Goal: Transaction & Acquisition: Purchase product/service

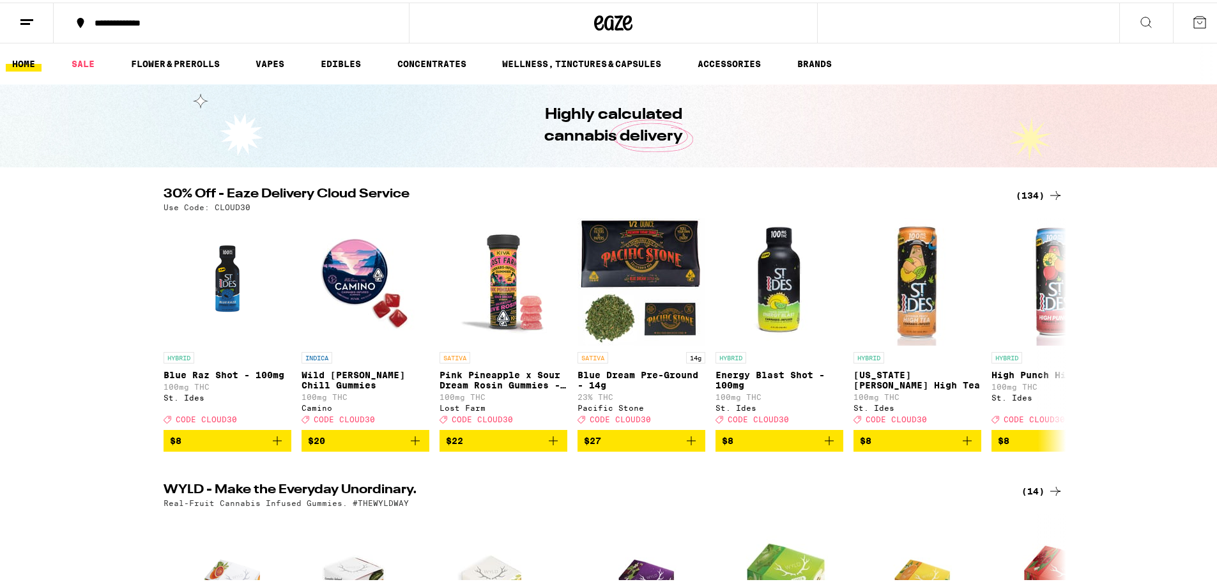
click at [499, 191] on div "(134)" at bounding box center [1039, 192] width 47 height 15
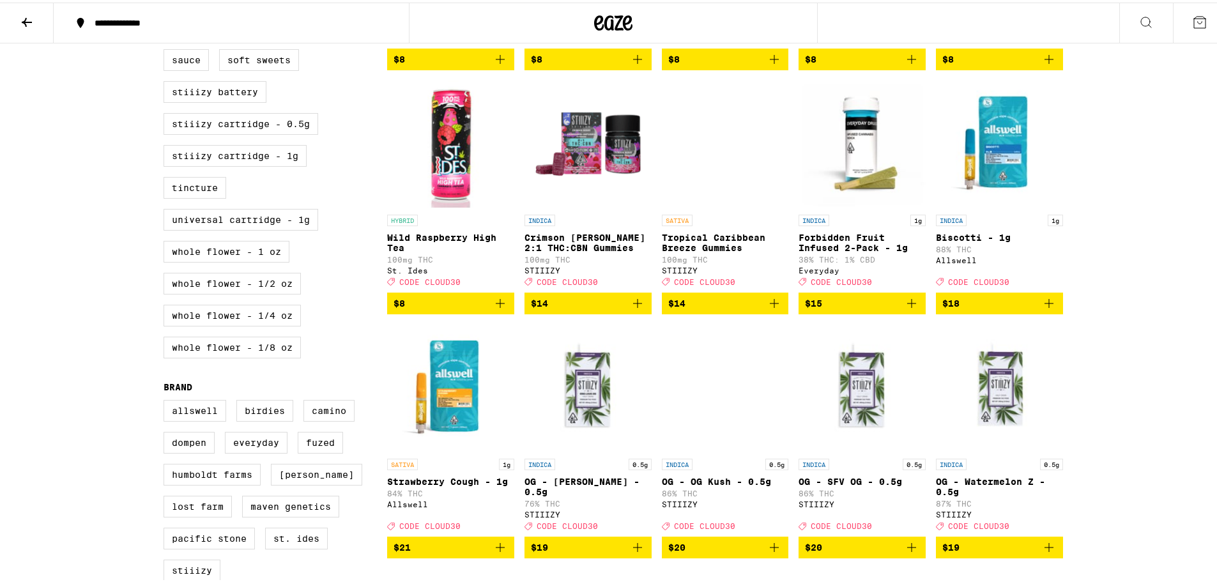
scroll to position [629, 0]
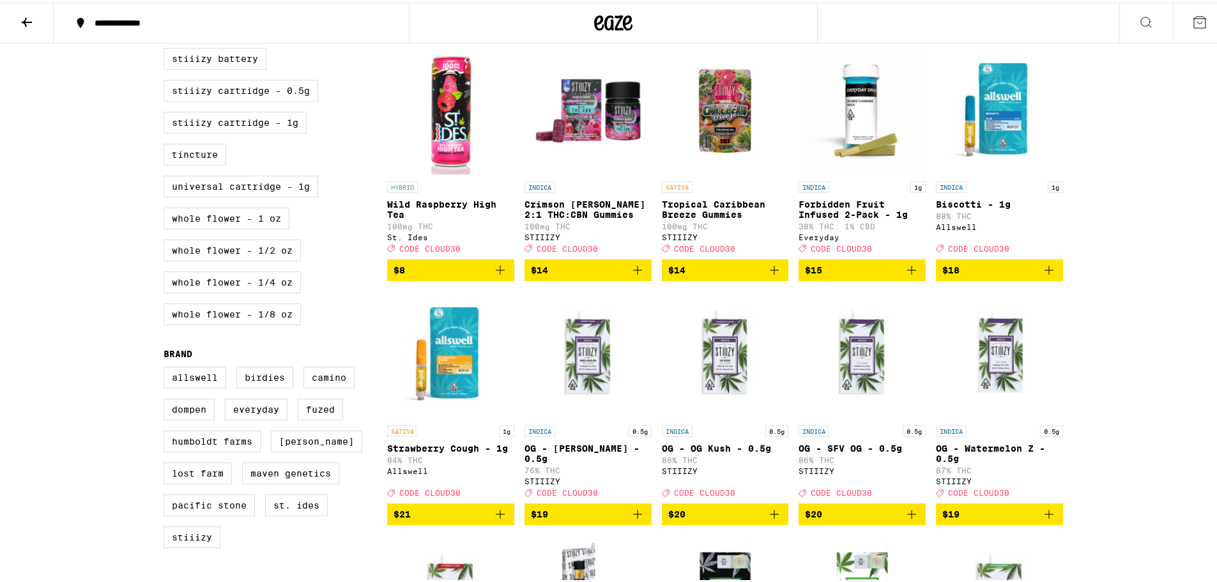
click at [499, 272] on icon "Add to bag" at bounding box center [1049, 267] width 9 height 9
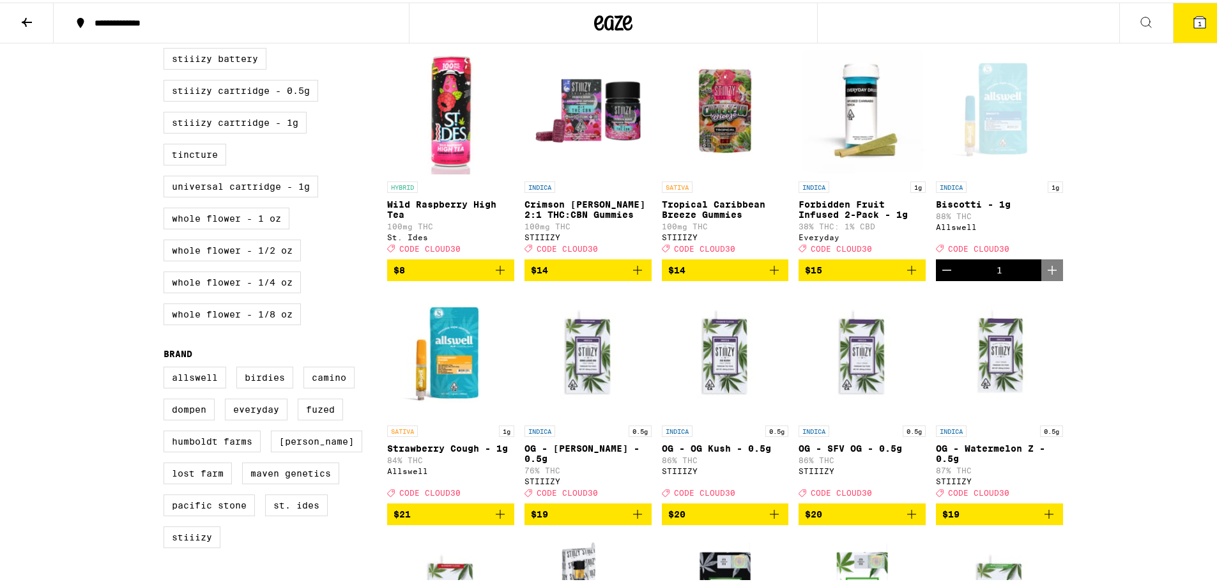
scroll to position [670, 0]
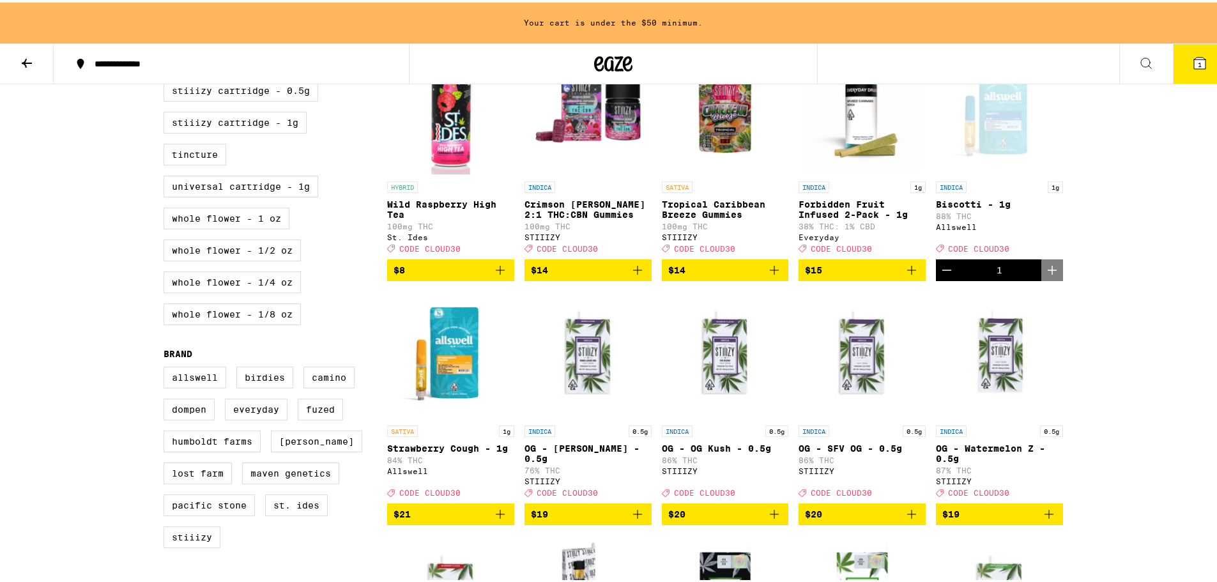
click at [493, 520] on icon "Add to bag" at bounding box center [500, 511] width 15 height 15
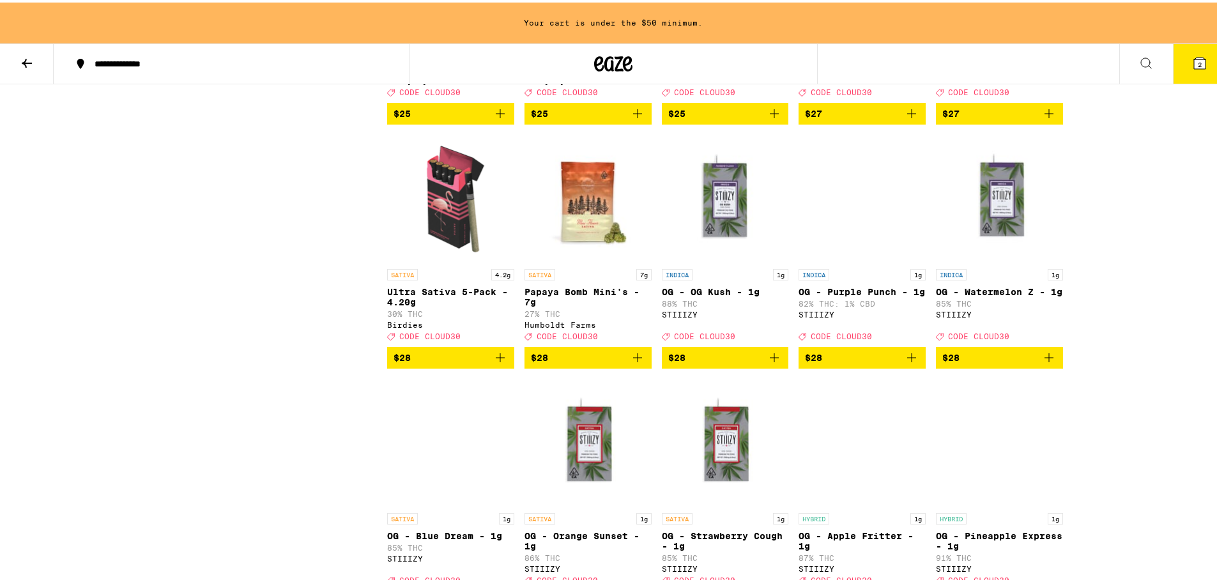
scroll to position [3008, 0]
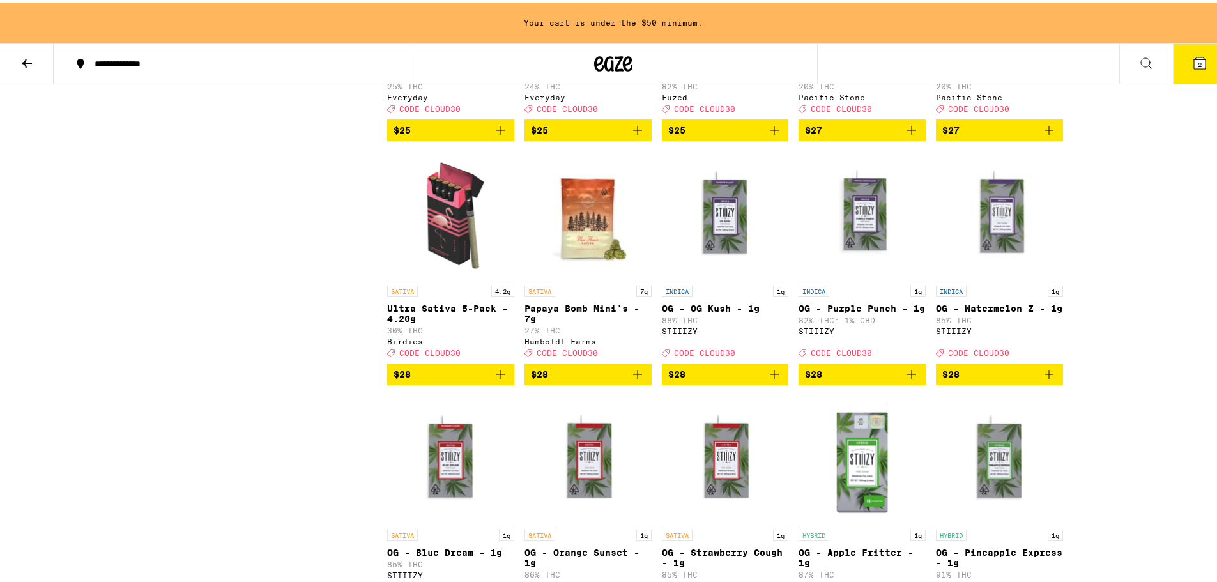
click at [499, 380] on icon "Add to bag" at bounding box center [637, 371] width 15 height 15
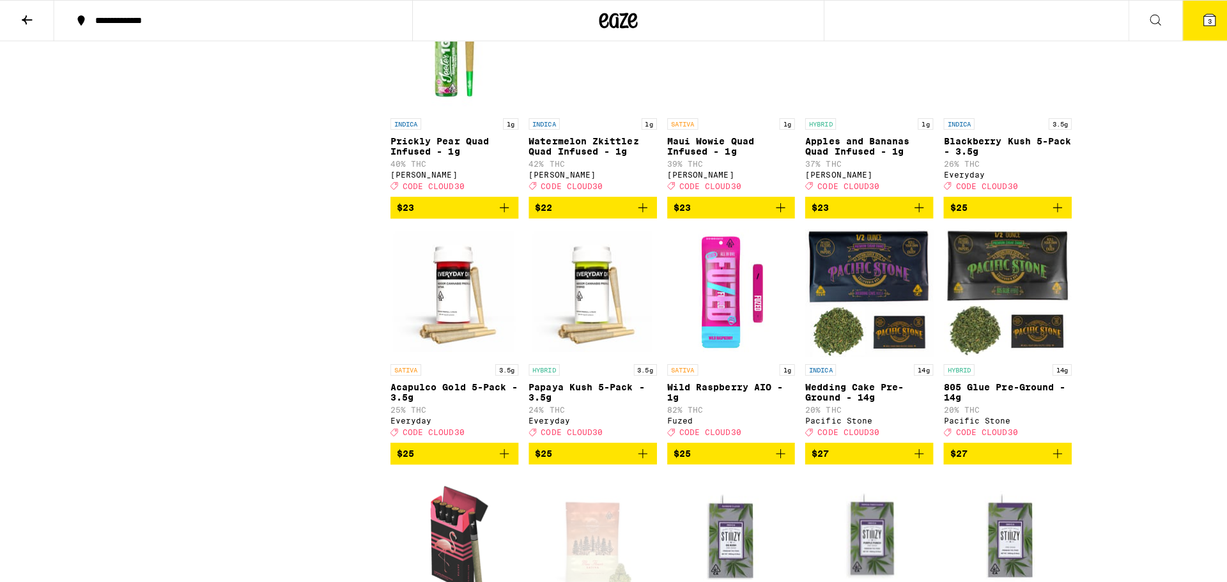
scroll to position [2793, 0]
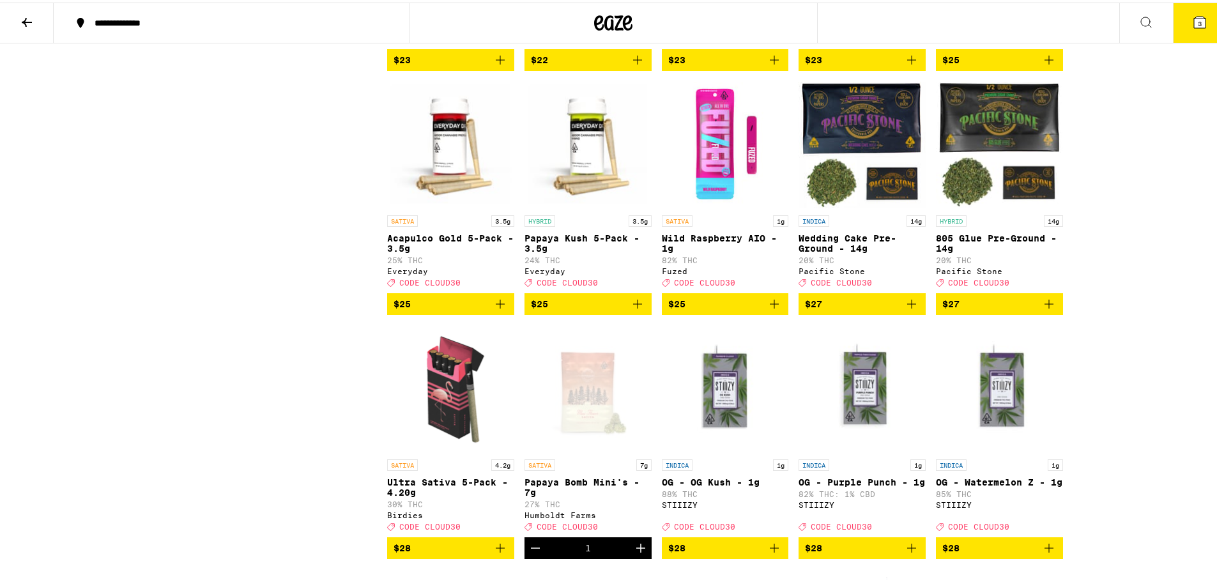
click at [499, 306] on icon "Add to bag" at bounding box center [774, 301] width 9 height 9
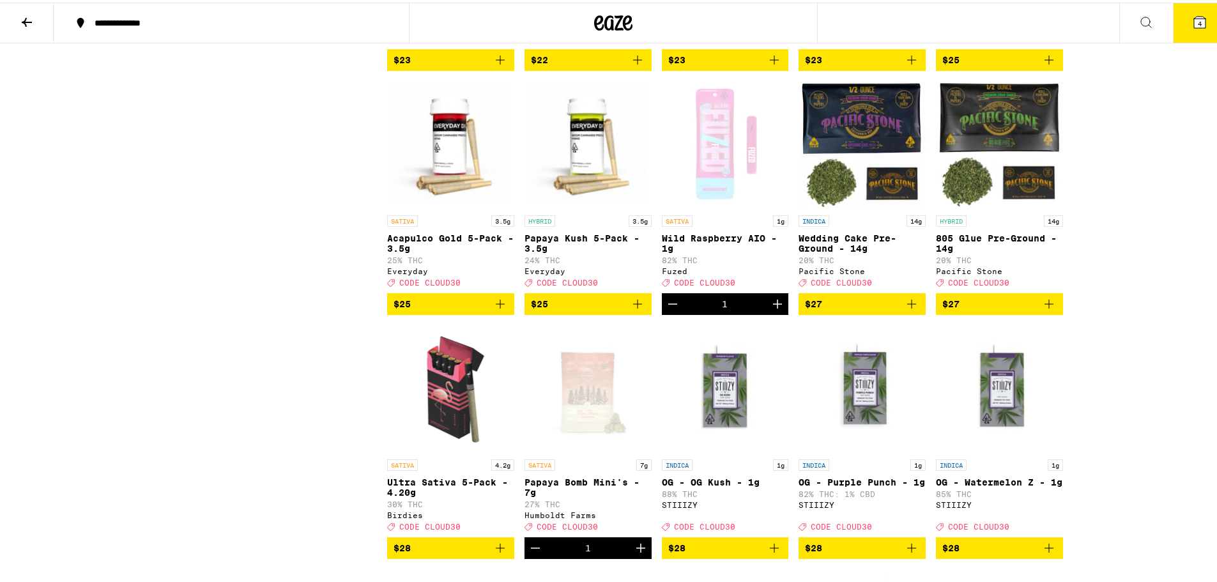
click at [499, 19] on span "4" at bounding box center [1200, 21] width 4 height 8
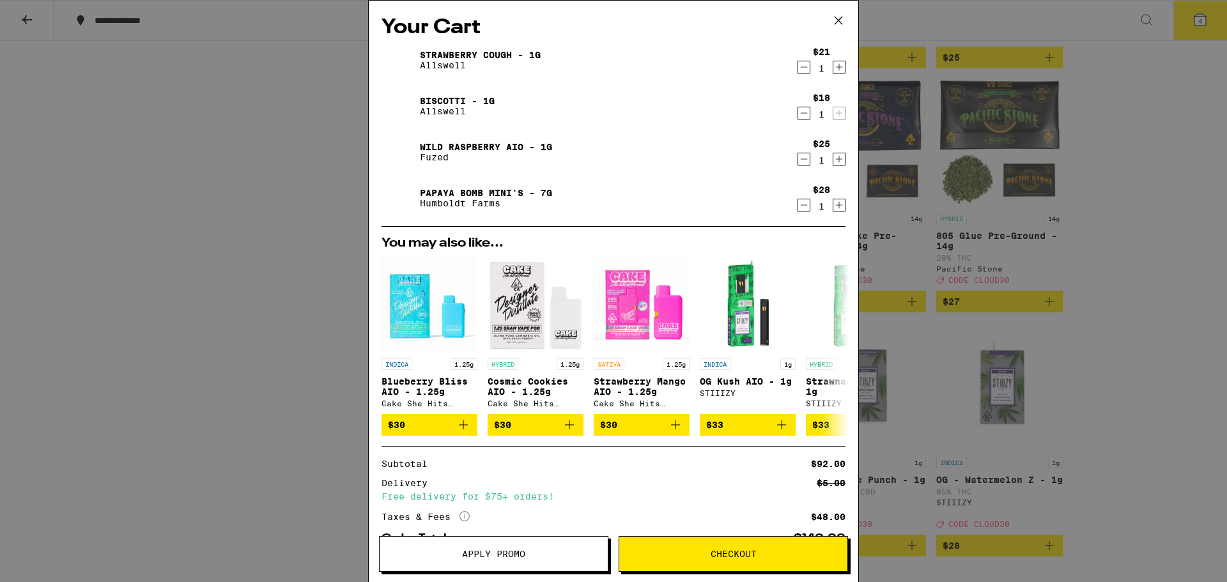
click at [488, 553] on span "Apply Promo" at bounding box center [493, 554] width 63 height 9
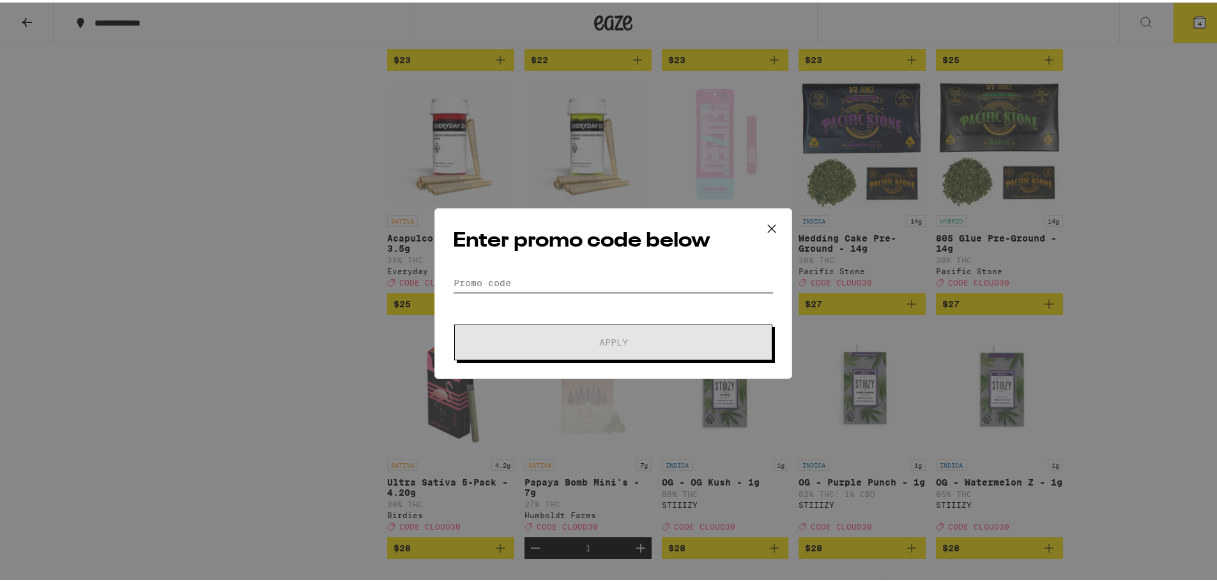
click at [499, 281] on input "Promo Code" at bounding box center [613, 280] width 321 height 19
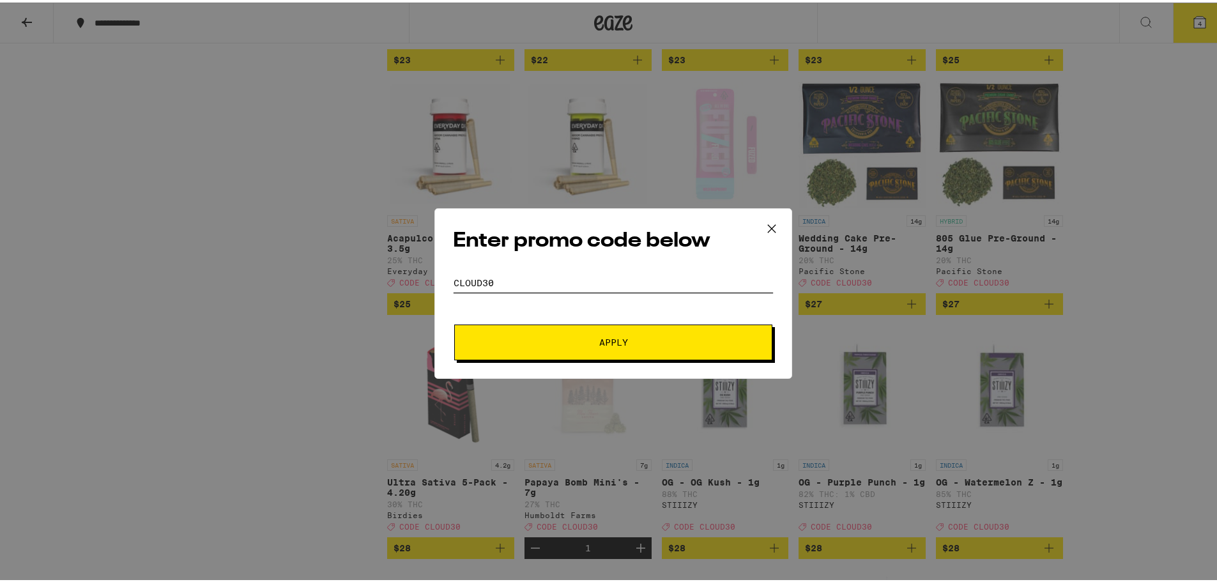
type input "cloud30"
click at [499, 334] on button "Apply" at bounding box center [613, 340] width 318 height 36
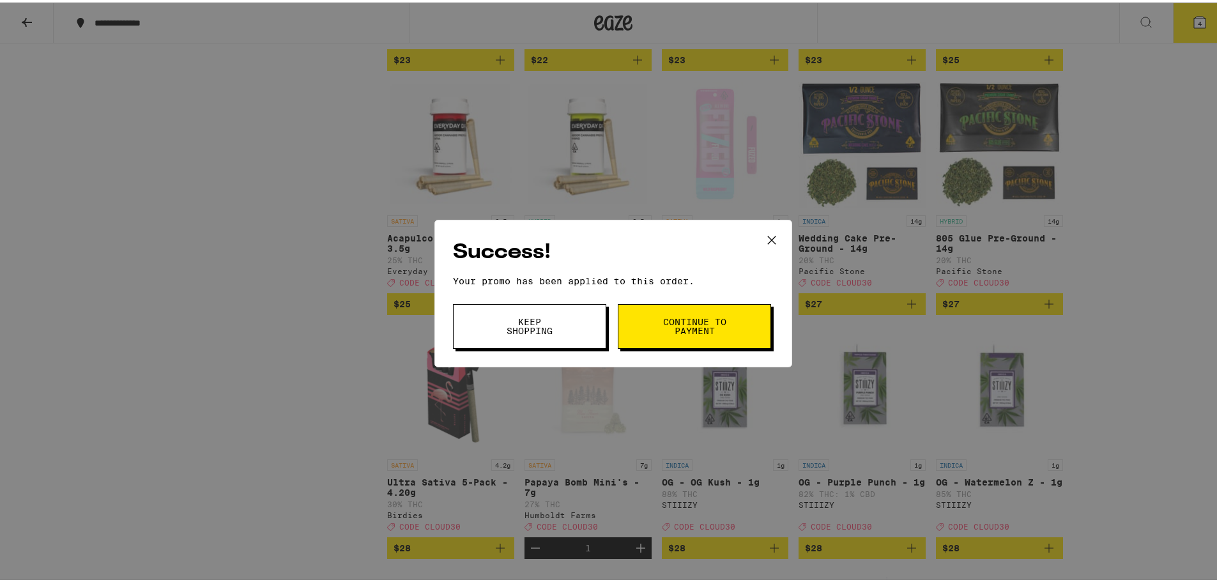
click at [499, 328] on button "Keep Shopping" at bounding box center [529, 324] width 153 height 45
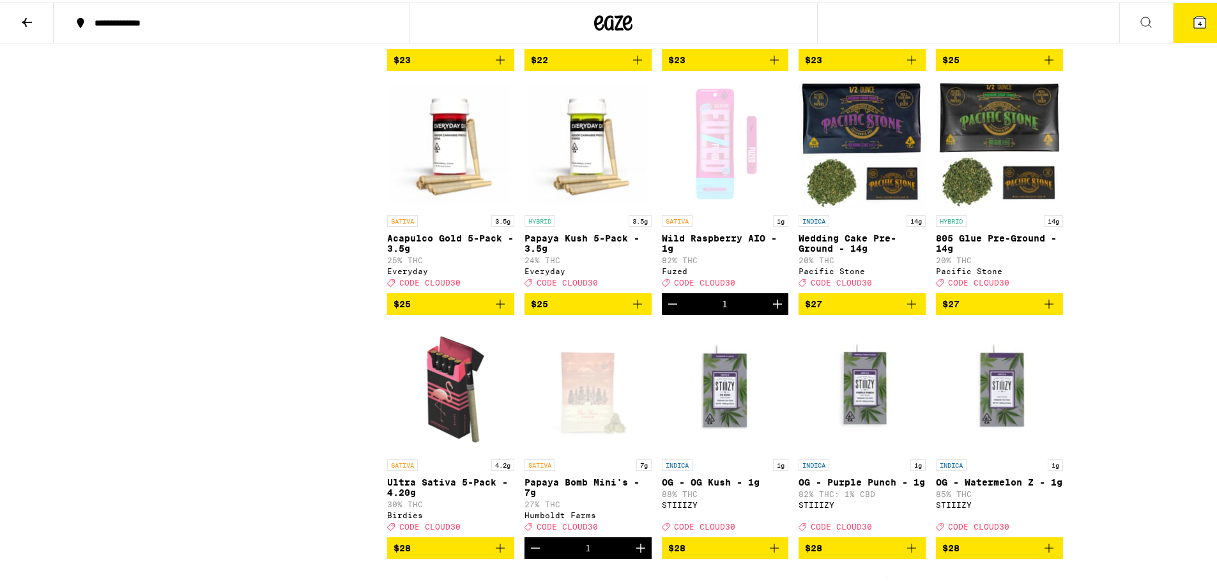
click at [499, 33] on button "4" at bounding box center [1200, 21] width 54 height 40
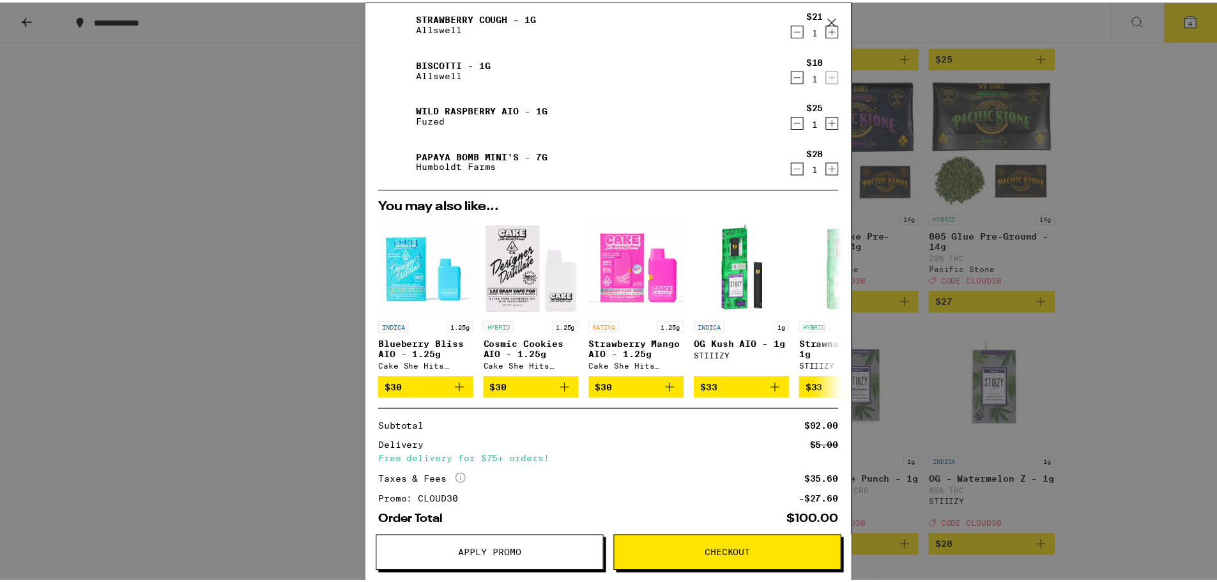
scroll to position [105, 0]
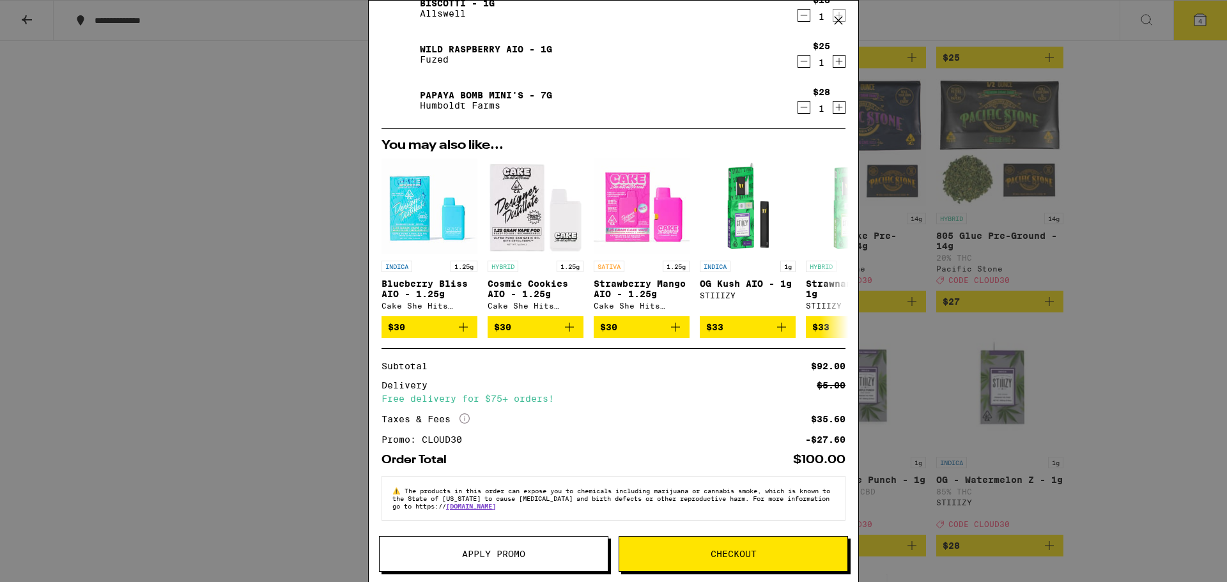
click at [499, 321] on div "Your Cart Strawberry Cough - 1g Allswell $21 1 Biscotti - 1g Allswell $18 1 Wil…" at bounding box center [613, 291] width 1227 height 582
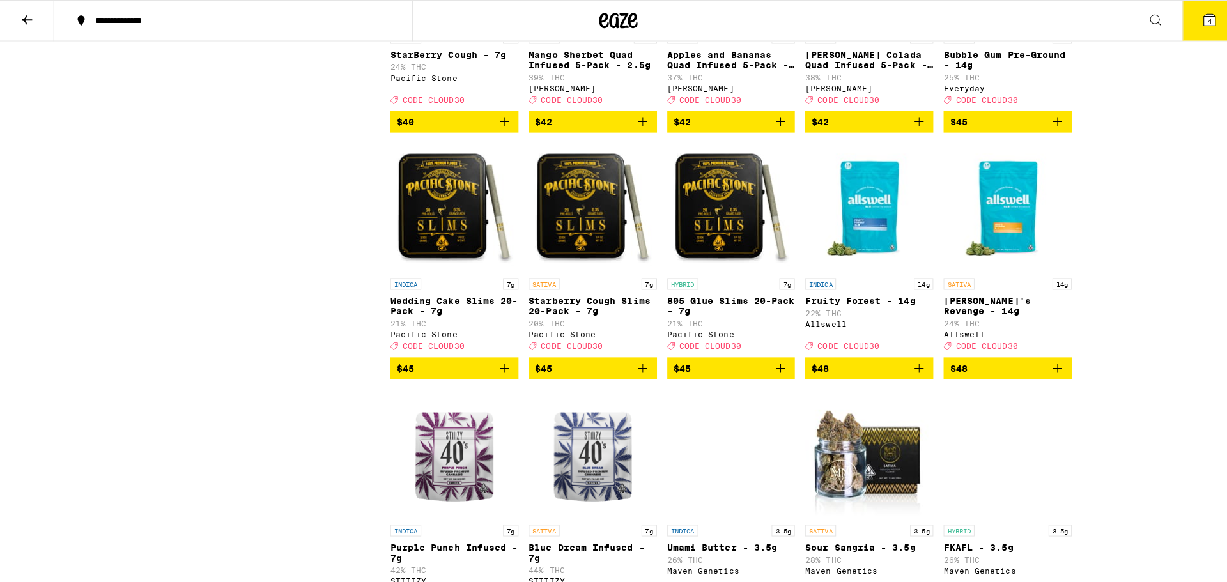
scroll to position [5977, 0]
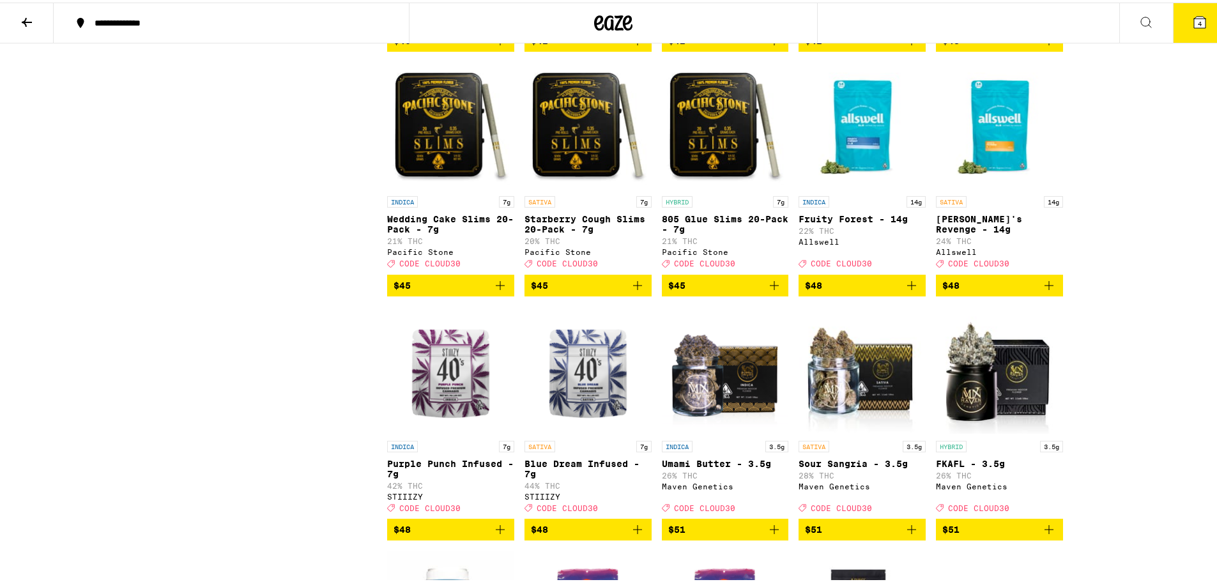
click at [499, 291] on icon "Add to bag" at bounding box center [1049, 282] width 15 height 15
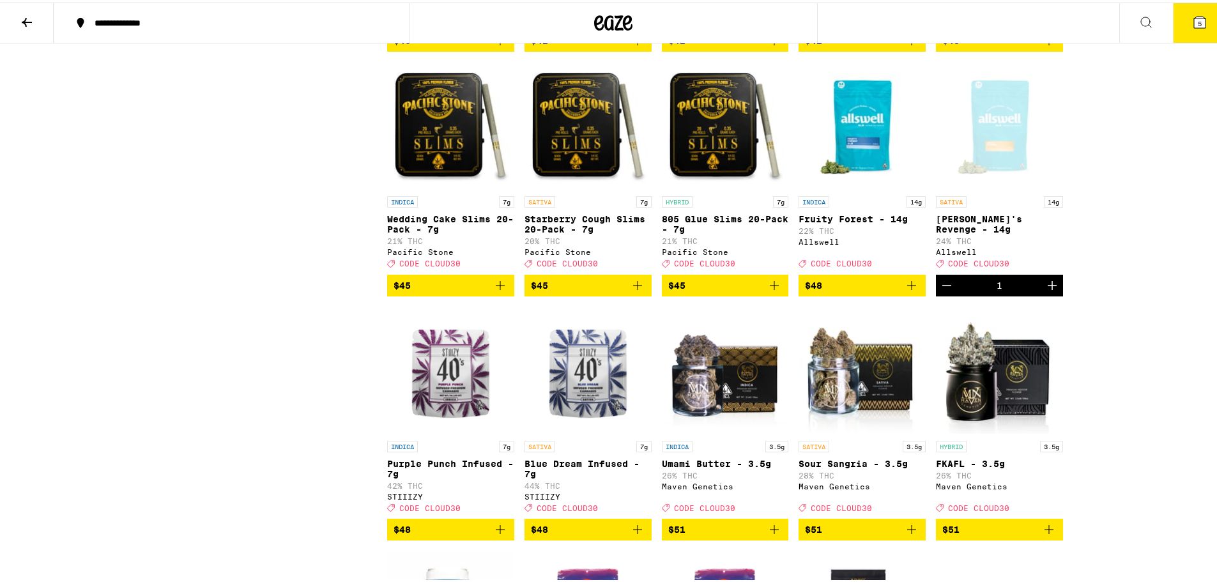
click at [499, 22] on icon at bounding box center [1200, 20] width 12 height 12
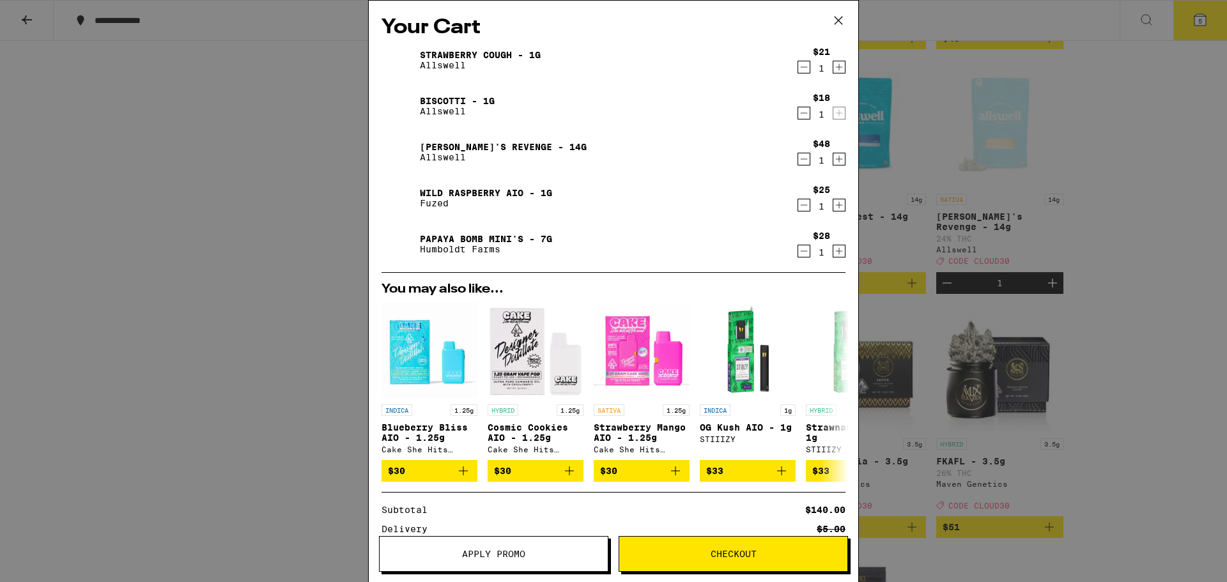
click at [499, 159] on icon "Decrement" at bounding box center [804, 159] width 7 height 0
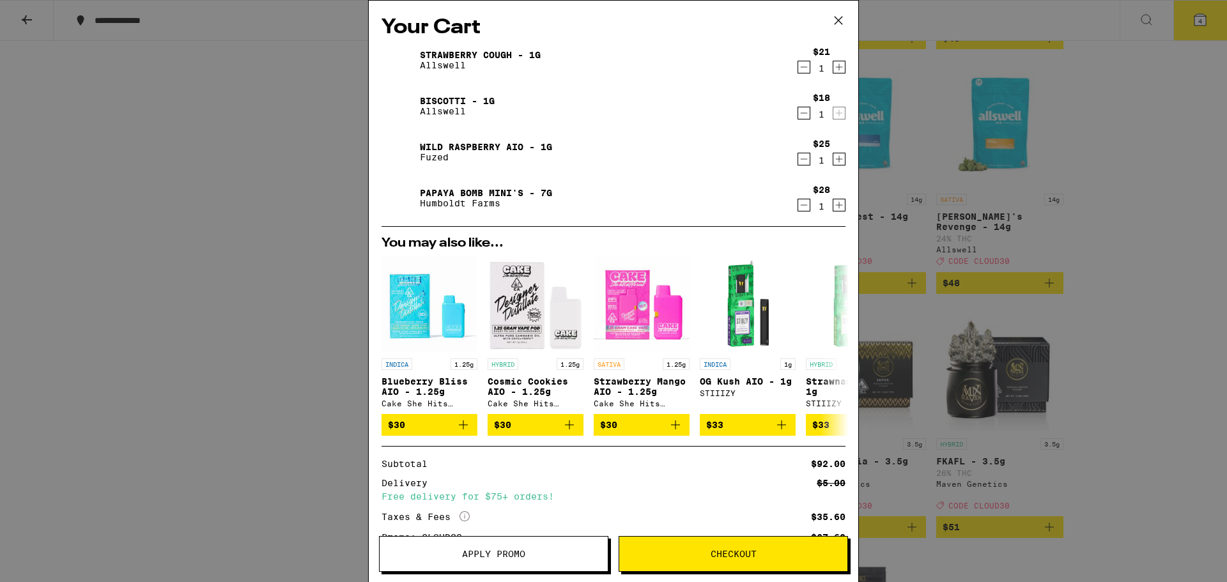
click at [499, 118] on icon "Decrement" at bounding box center [804, 112] width 12 height 15
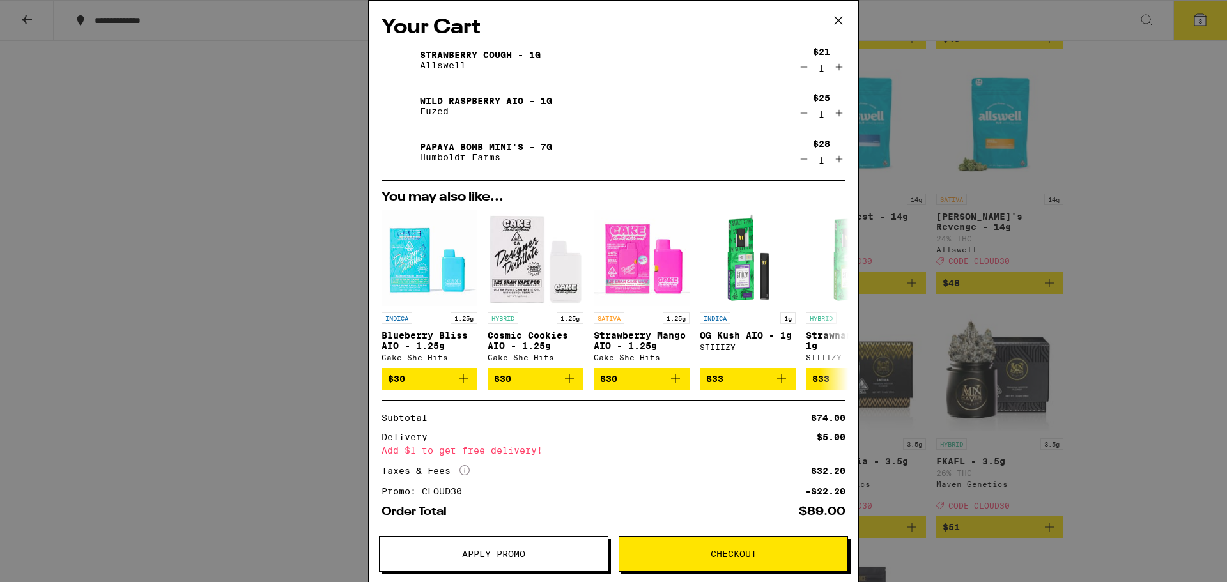
click at [499, 270] on div "Your Cart Strawberry Cough - 1g Allswell $21 1 Wild Raspberry AIO - 1g Fuzed $2…" at bounding box center [613, 291] width 1227 height 582
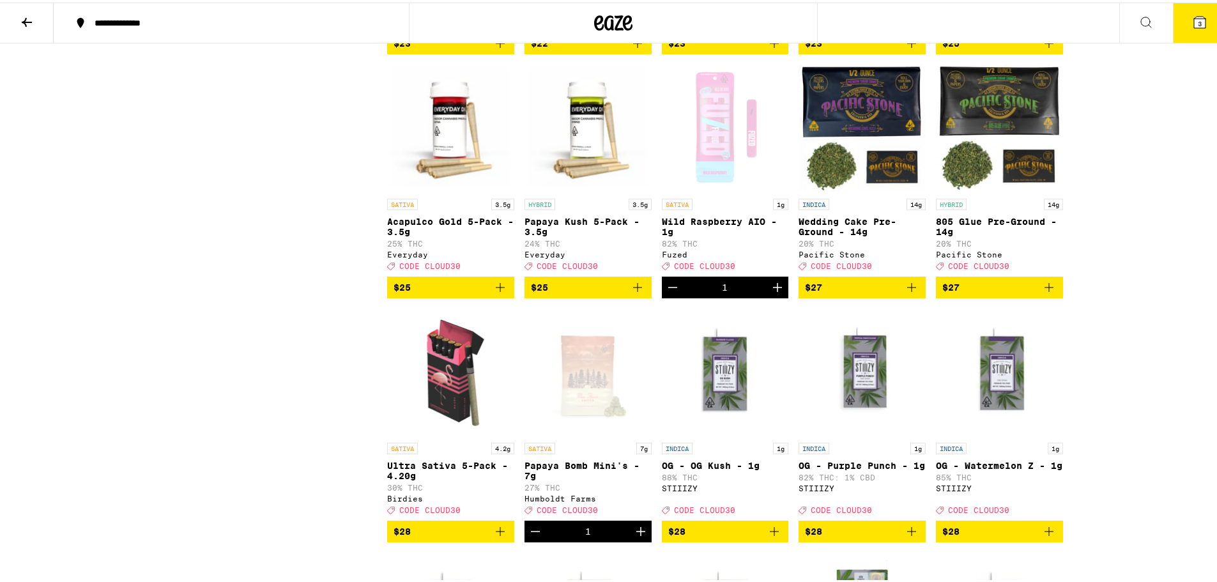
scroll to position [2776, 0]
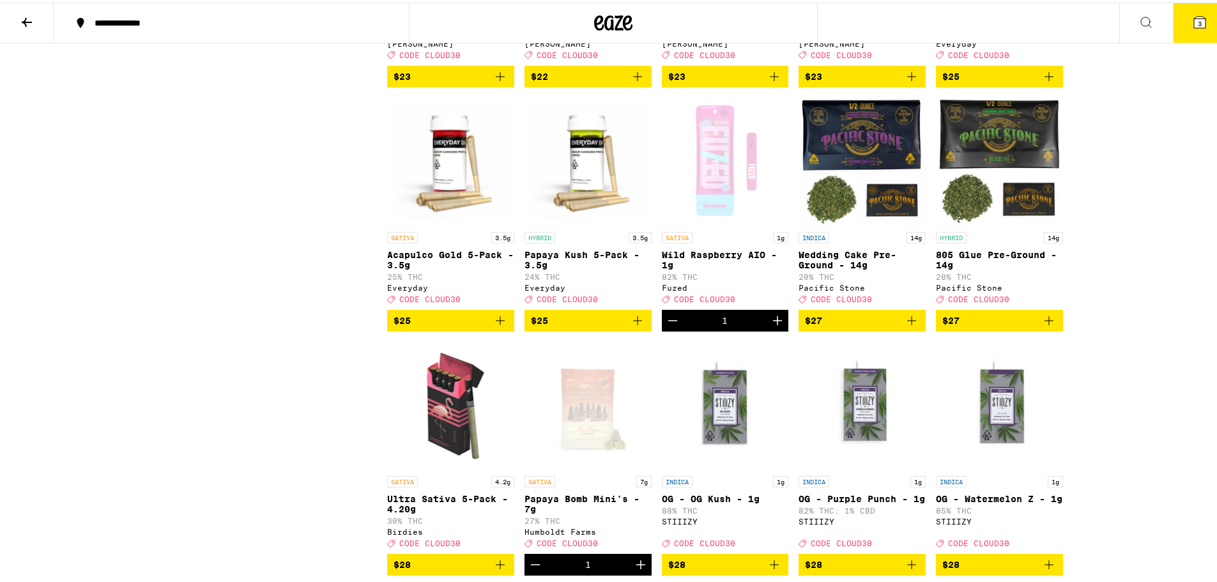
click at [499, 223] on div "Open page for Wild Raspberry AIO - 1g from Fuzed" at bounding box center [725, 159] width 127 height 128
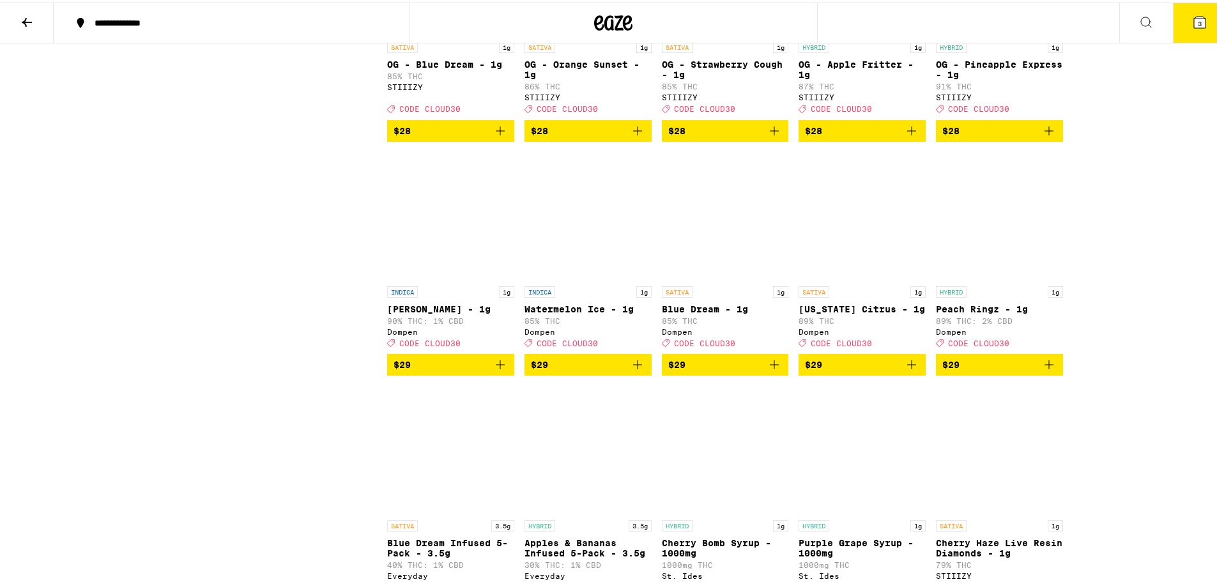
scroll to position [3405, 0]
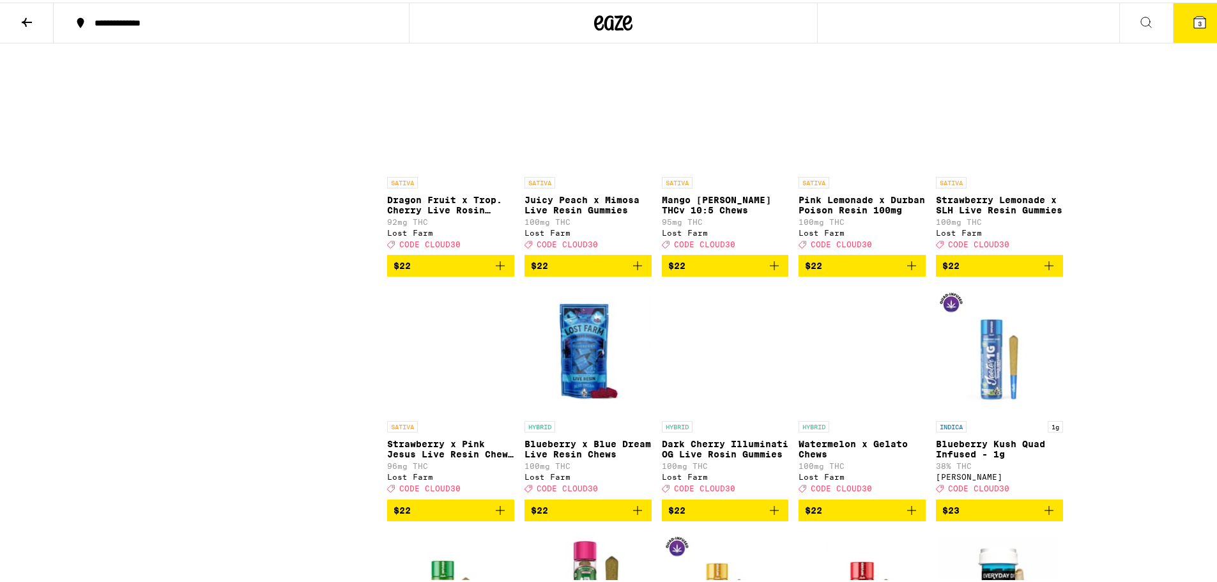
drag, startPoint x: 1222, startPoint y: 255, endPoint x: 1214, endPoint y: 203, distance: 53.0
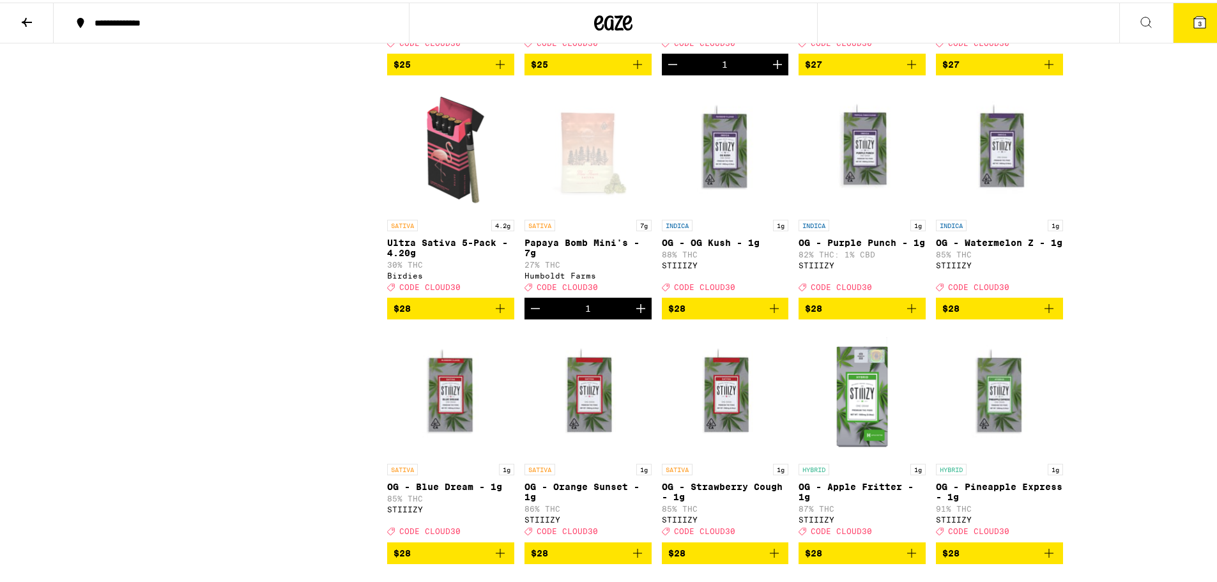
scroll to position [3000, 0]
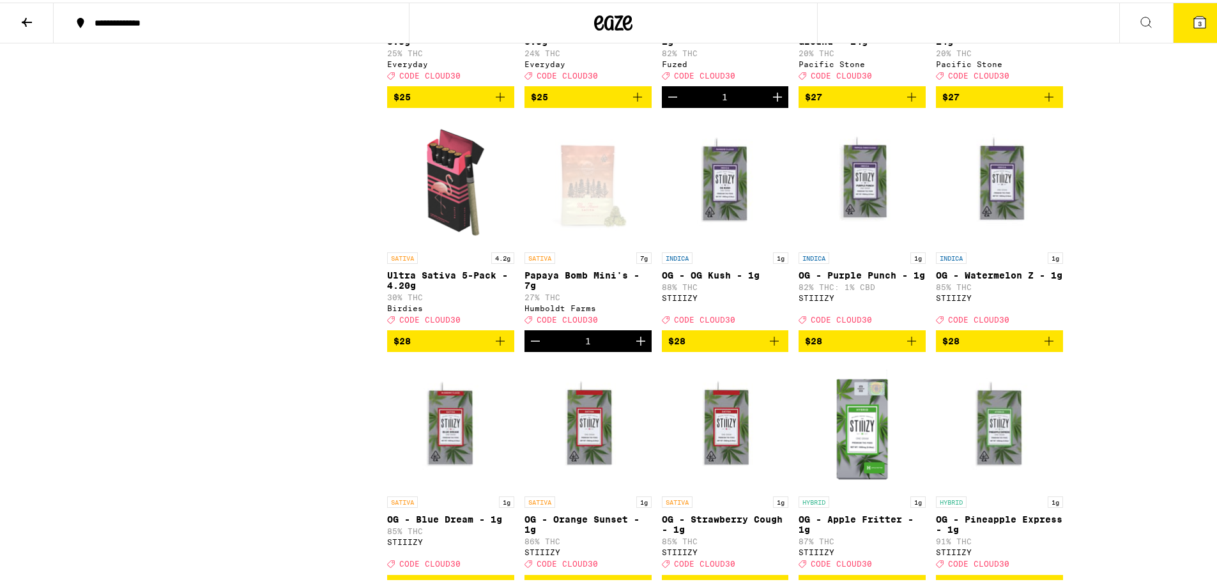
click at [499, 346] on icon "Decrement" at bounding box center [535, 338] width 15 height 15
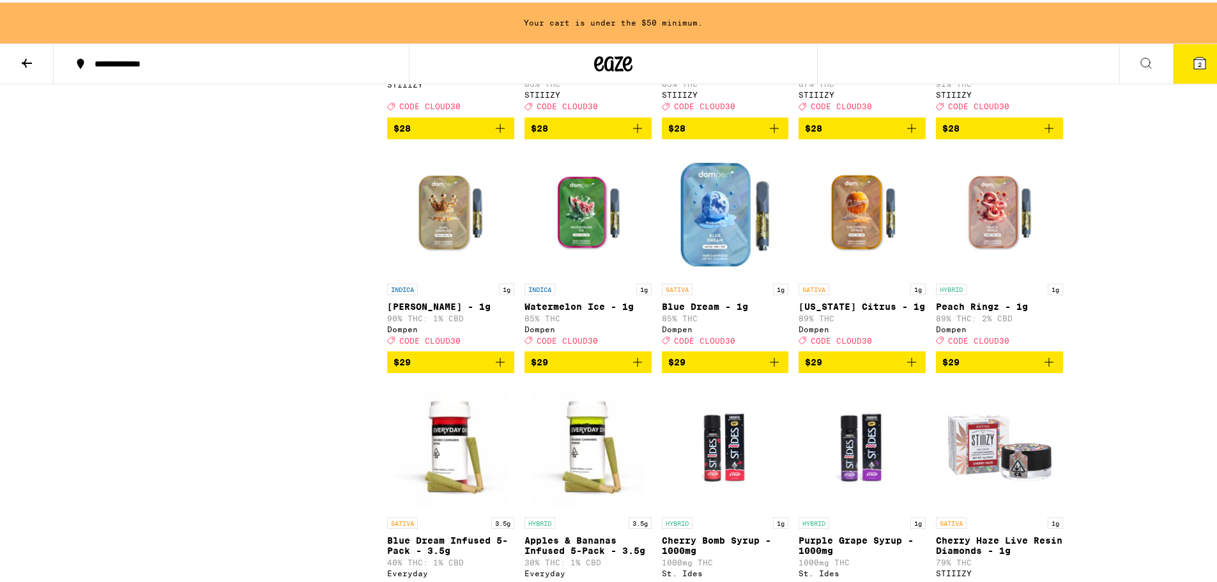
scroll to position [3515, 0]
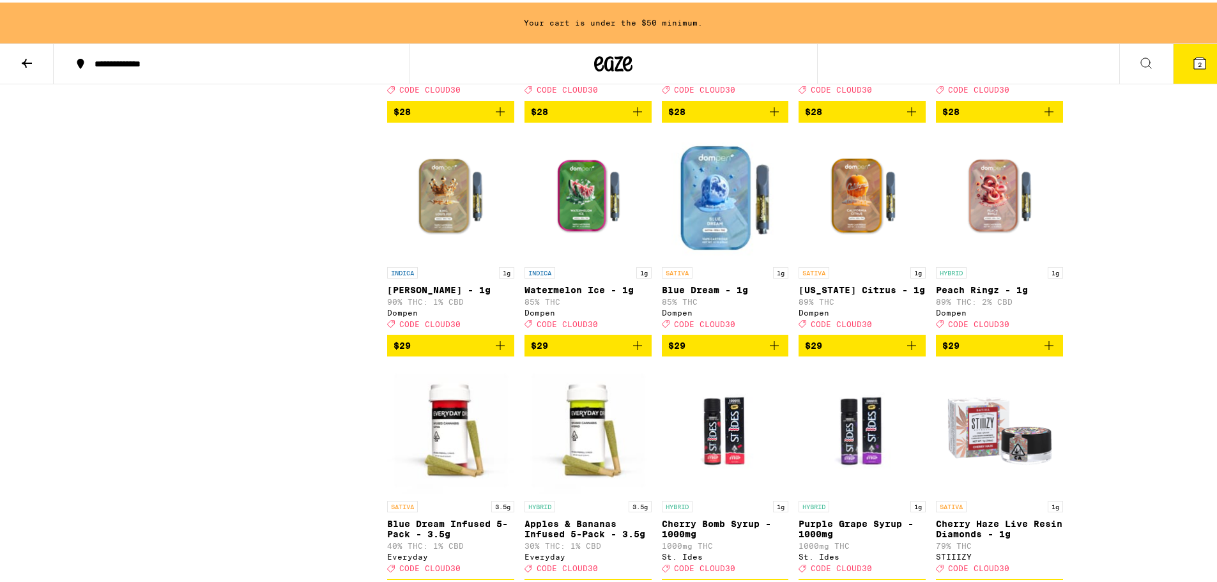
click at [496, 351] on icon "Add to bag" at bounding box center [500, 342] width 15 height 15
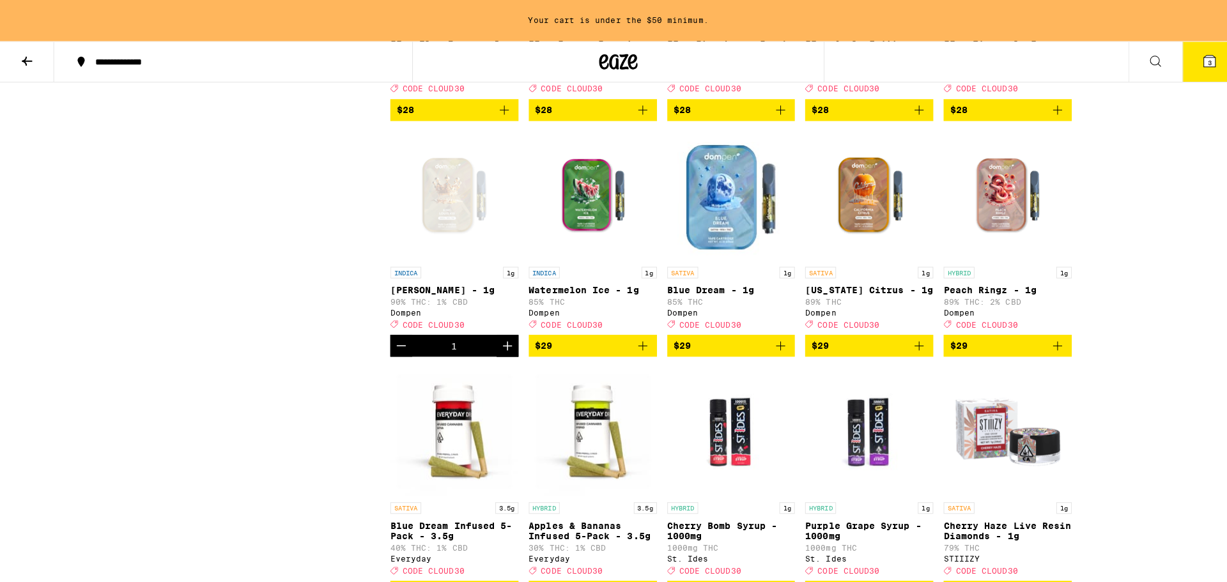
scroll to position [3474, 0]
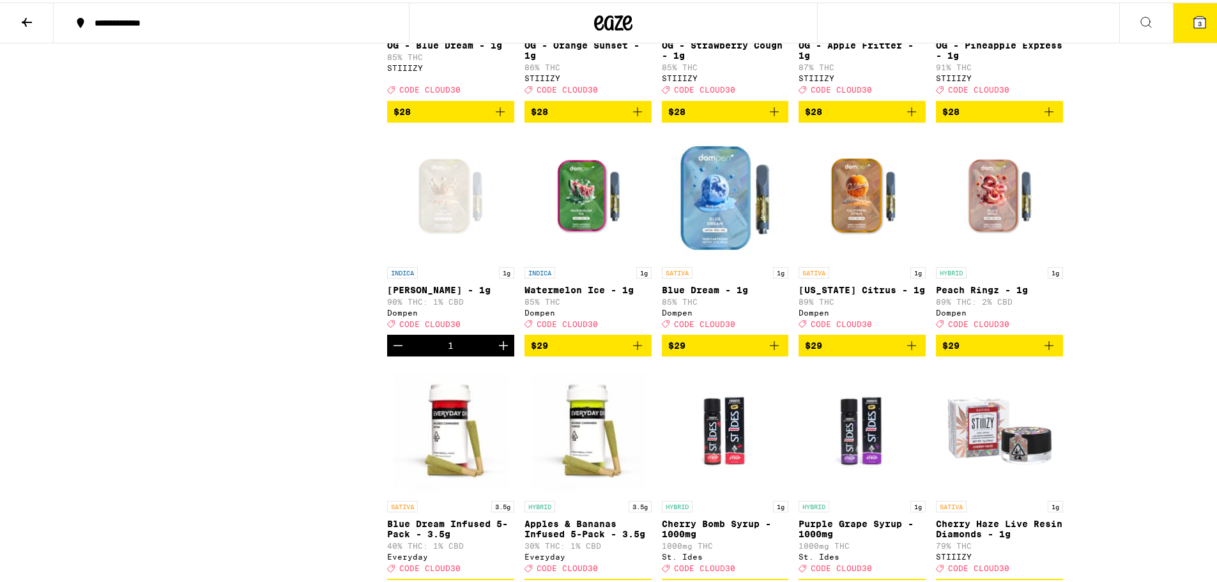
click at [499, 27] on button "3" at bounding box center [1200, 21] width 54 height 40
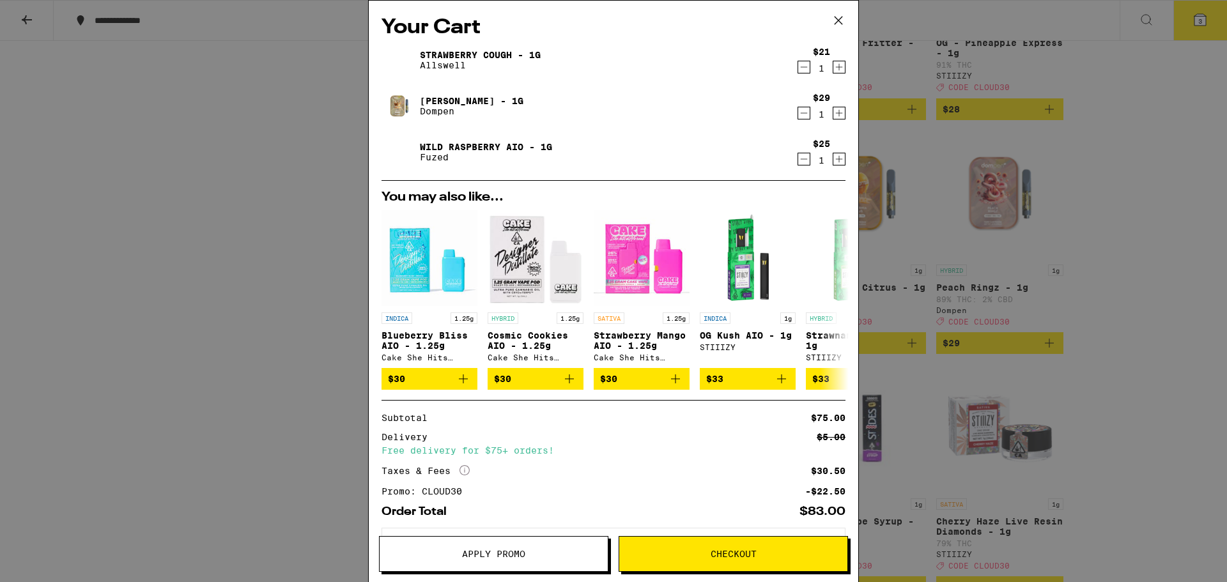
click at [479, 58] on link "Strawberry Cough - 1g" at bounding box center [480, 55] width 121 height 10
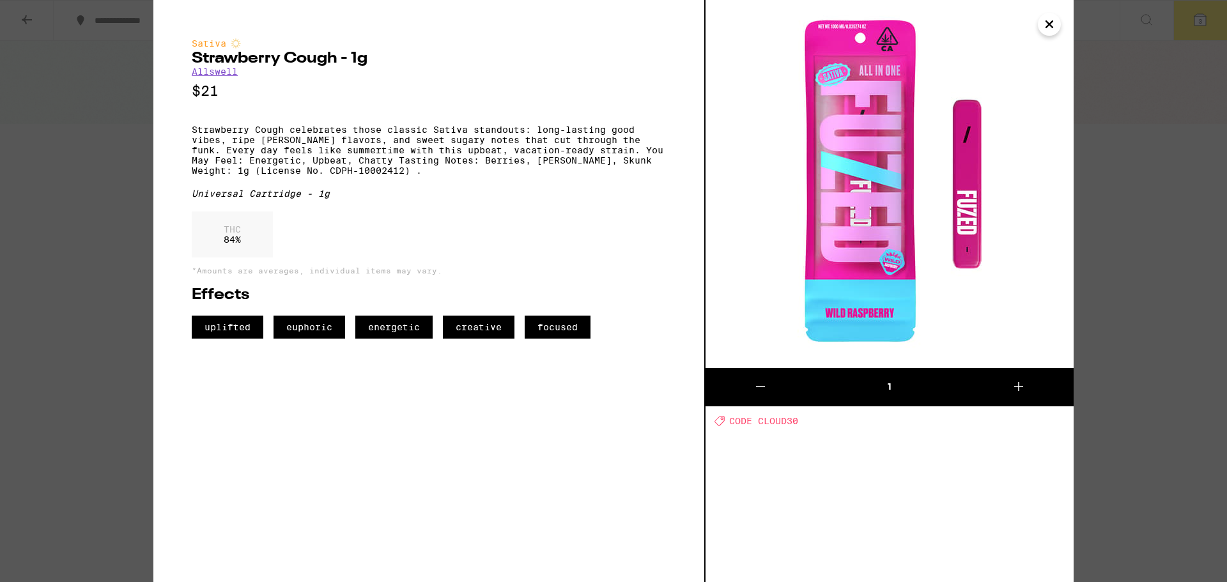
click at [105, 226] on div "Sativa Strawberry Cough - 1g Allswell $21 Strawberry Cough celebrates those cla…" at bounding box center [613, 291] width 1227 height 582
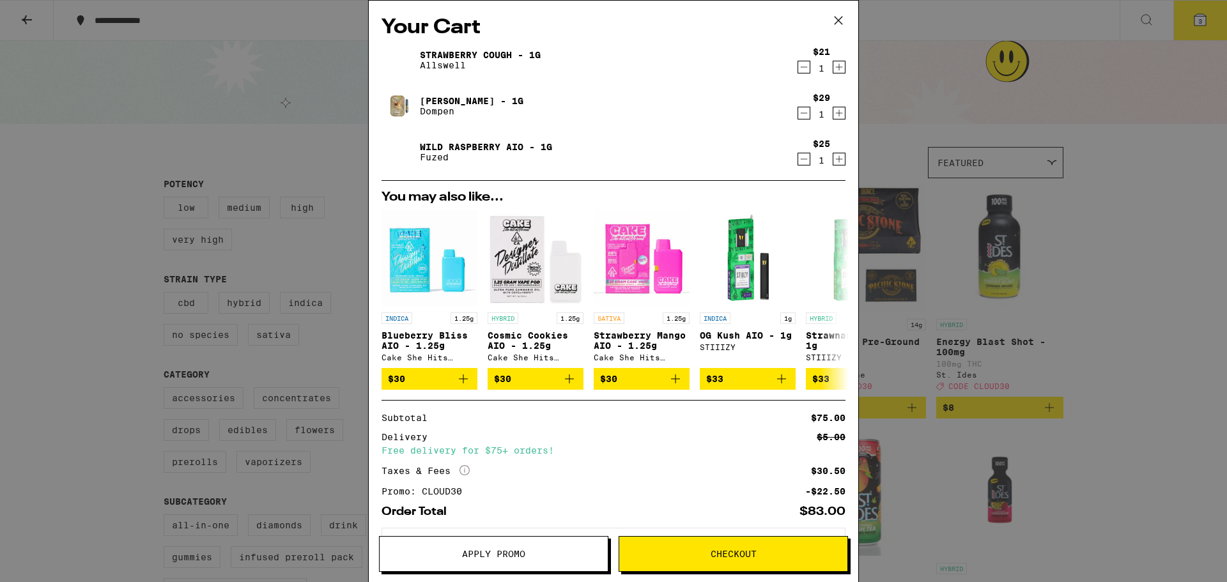
click at [499, 58] on link "Strawberry Cough - 1g" at bounding box center [480, 55] width 121 height 10
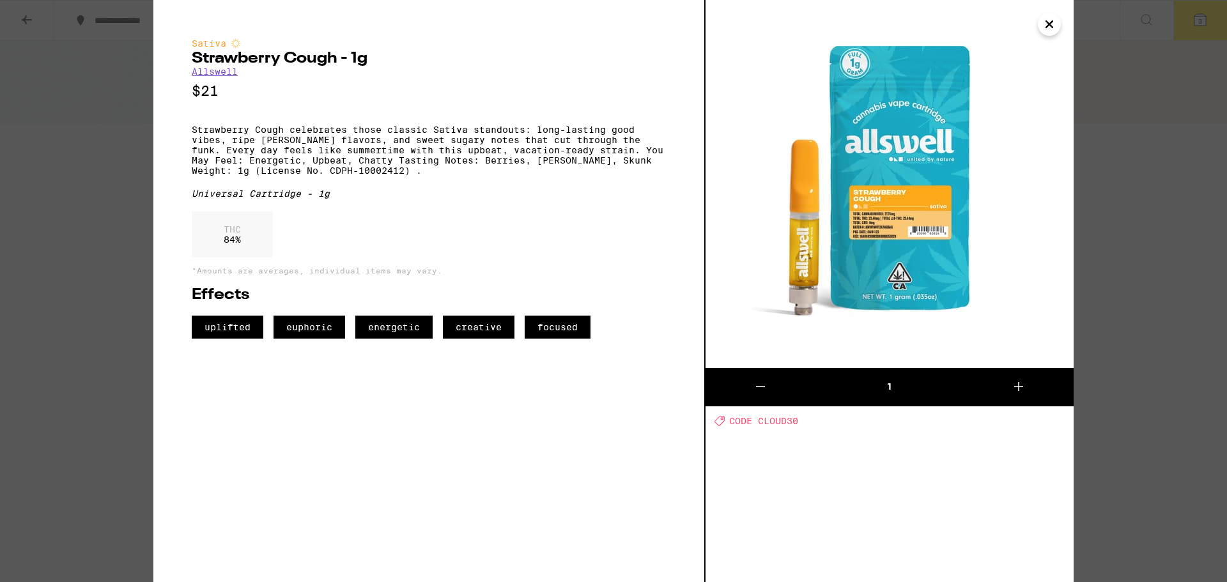
click at [84, 180] on div "Sativa Strawberry Cough - 1g Allswell $21 Strawberry Cough celebrates those cla…" at bounding box center [613, 291] width 1227 height 582
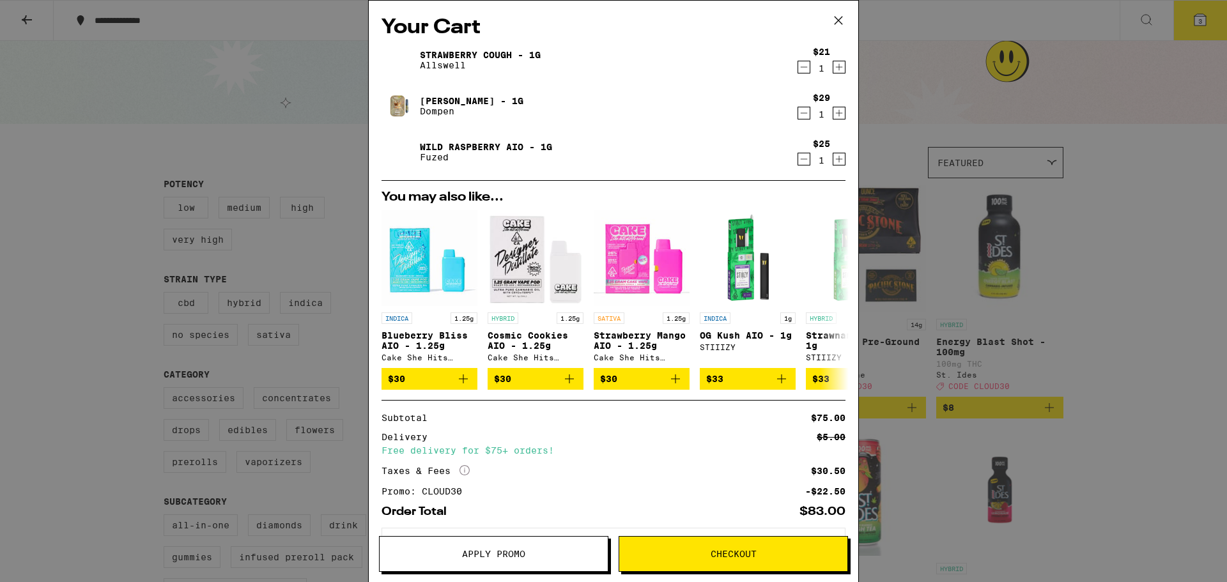
click at [463, 101] on link "[PERSON_NAME] - 1g" at bounding box center [472, 101] width 104 height 10
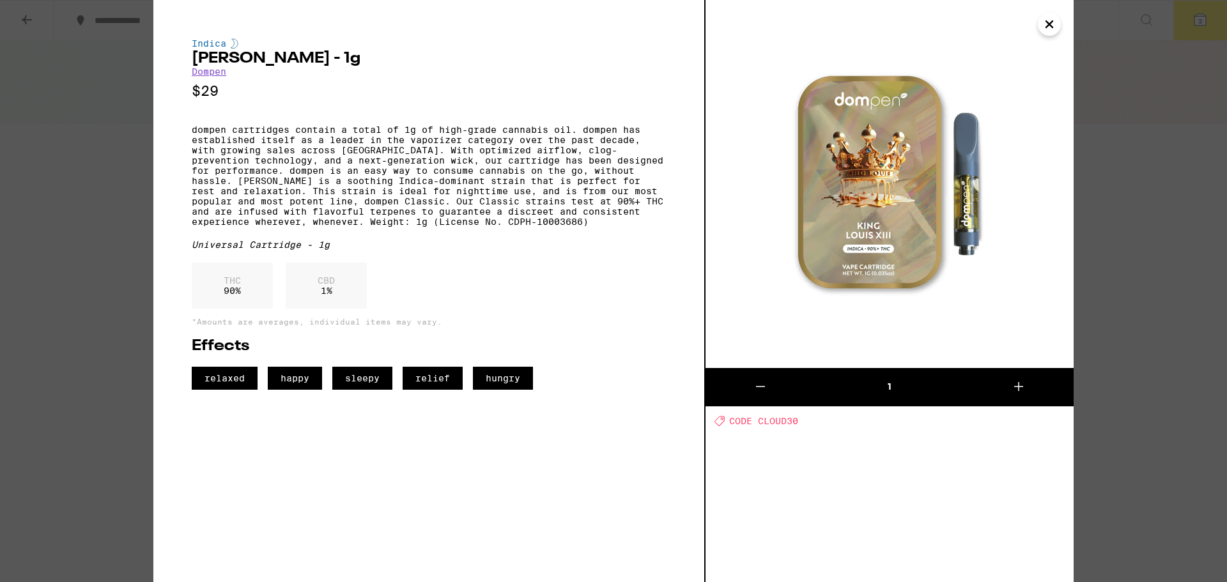
click at [40, 191] on div "Indica [PERSON_NAME] - 1g Dompen $29 dompen cartridges contain a total of 1g of…" at bounding box center [613, 291] width 1227 height 582
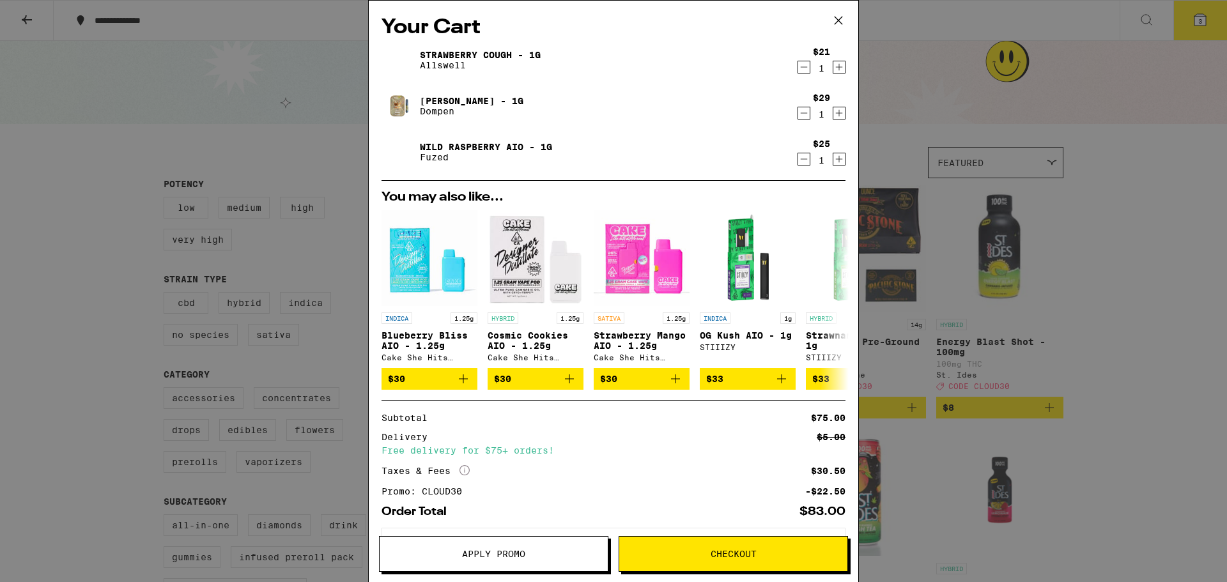
click at [499, 562] on button "Checkout" at bounding box center [733, 554] width 229 height 36
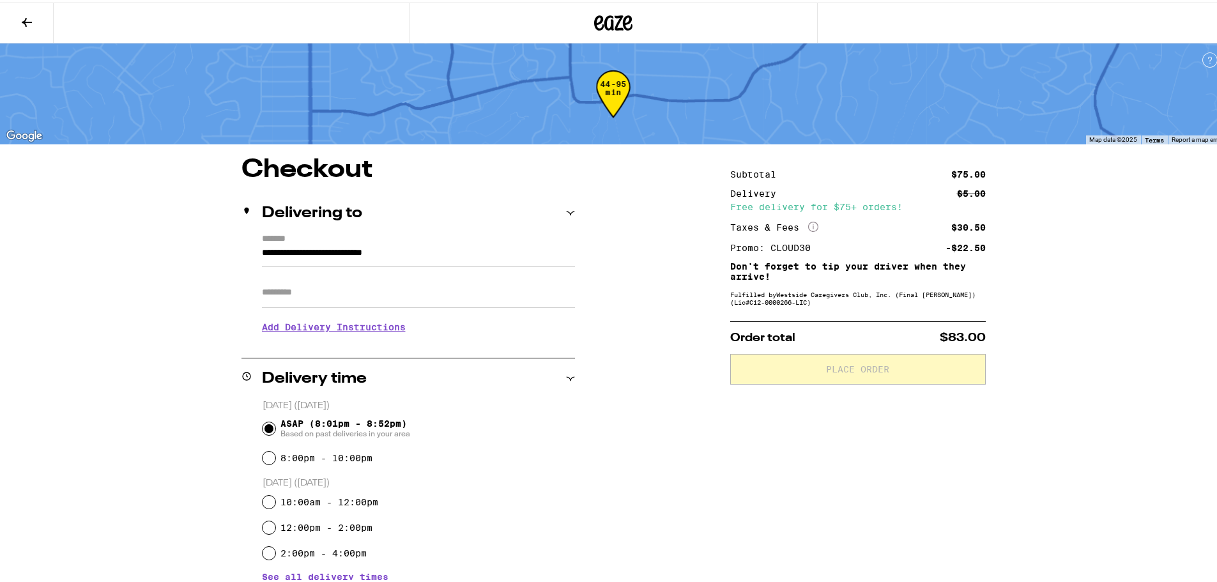
click at [499, 212] on icon at bounding box center [570, 210] width 9 height 9
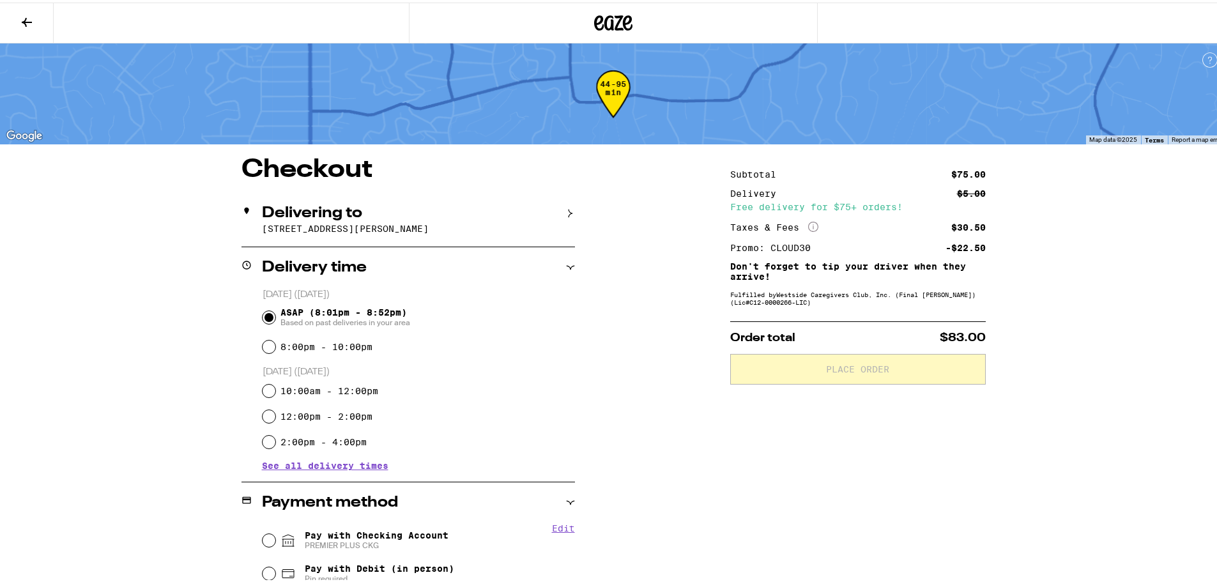
click at [499, 212] on icon at bounding box center [570, 210] width 9 height 9
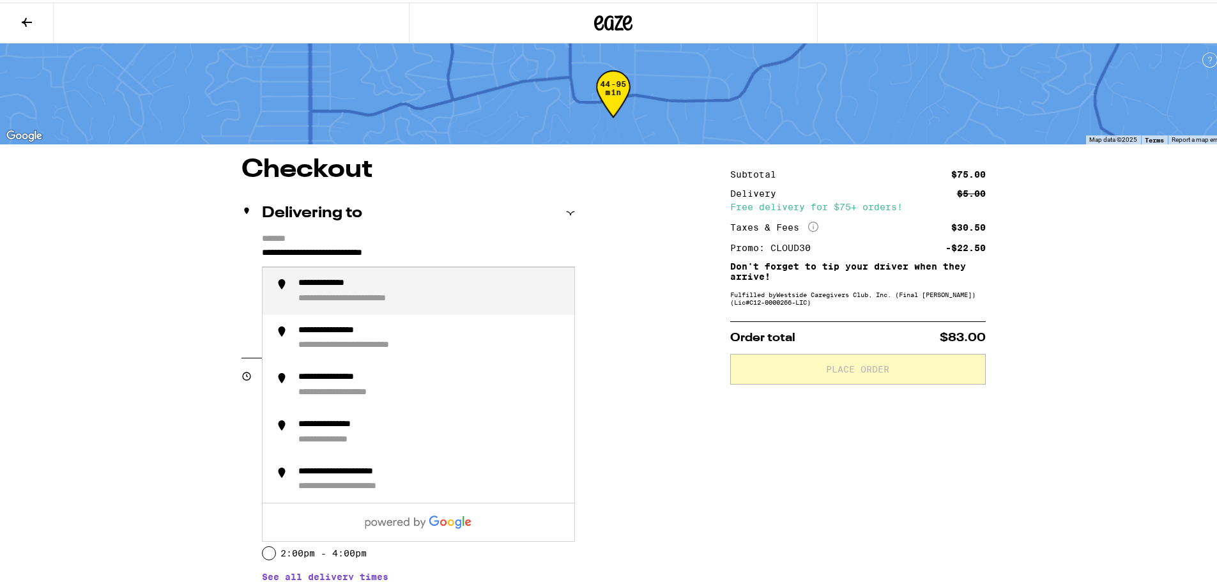
drag, startPoint x: 466, startPoint y: 248, endPoint x: 229, endPoint y: 255, distance: 237.8
click at [229, 255] on div "**********" at bounding box center [613, 538] width 920 height 766
paste input "*"
drag, startPoint x: 261, startPoint y: 249, endPoint x: 238, endPoint y: 250, distance: 23.0
click at [242, 250] on div "**********" at bounding box center [409, 286] width 334 height 110
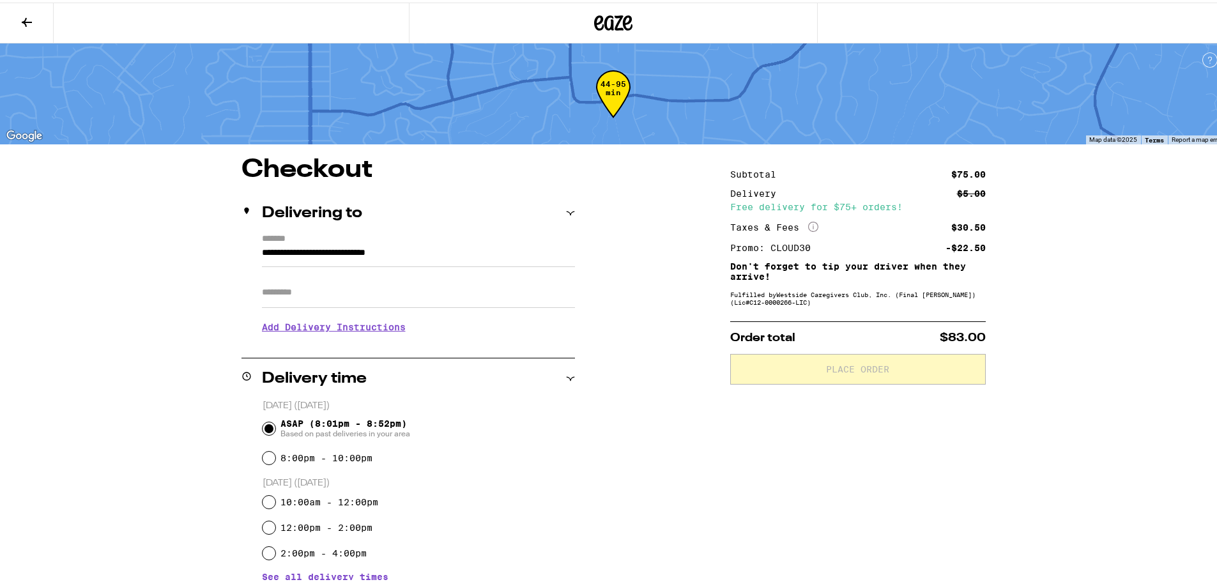
click at [484, 242] on label "*******" at bounding box center [418, 237] width 313 height 12
click at [484, 243] on input "**********" at bounding box center [418, 254] width 313 height 22
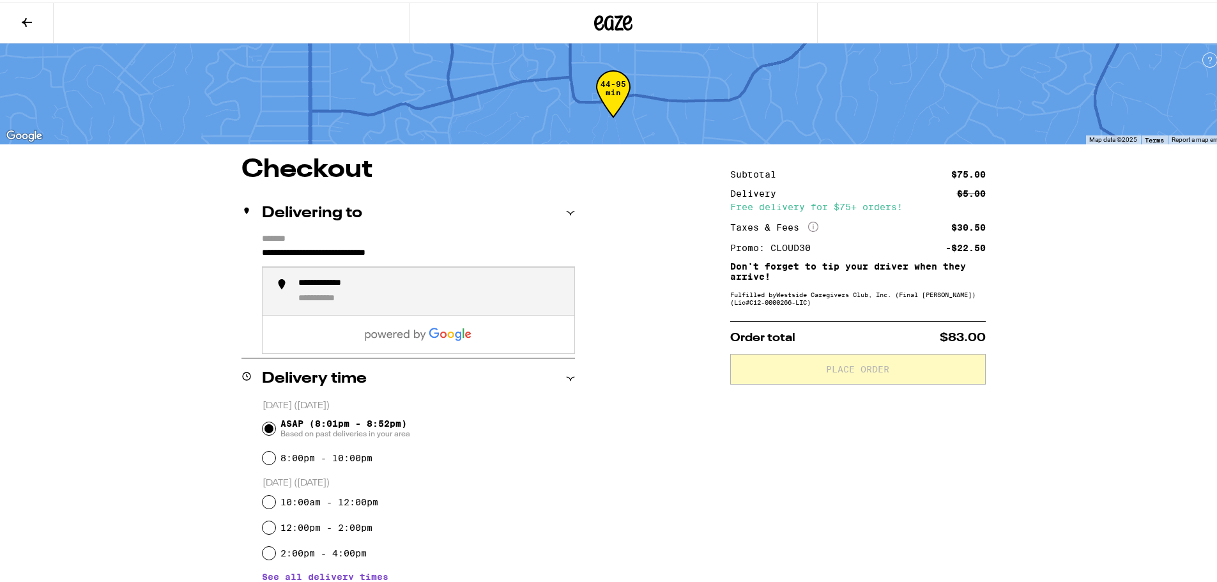
drag, startPoint x: 468, startPoint y: 245, endPoint x: 281, endPoint y: 246, distance: 187.2
click at [242, 252] on div "**********" at bounding box center [409, 286] width 334 height 110
paste input "text"
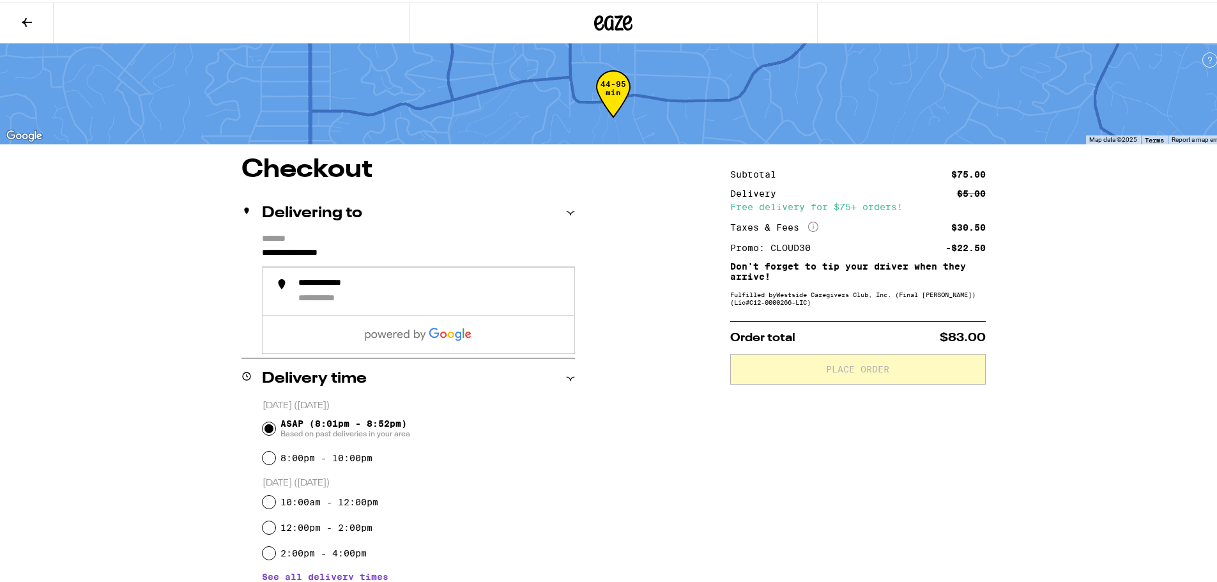
click at [383, 245] on input "**********" at bounding box center [418, 254] width 313 height 22
click at [187, 289] on div "**********" at bounding box center [613, 538] width 920 height 766
drag, startPoint x: 377, startPoint y: 243, endPoint x: 375, endPoint y: 250, distance: 7.3
click at [377, 244] on input "**********" at bounding box center [418, 254] width 313 height 22
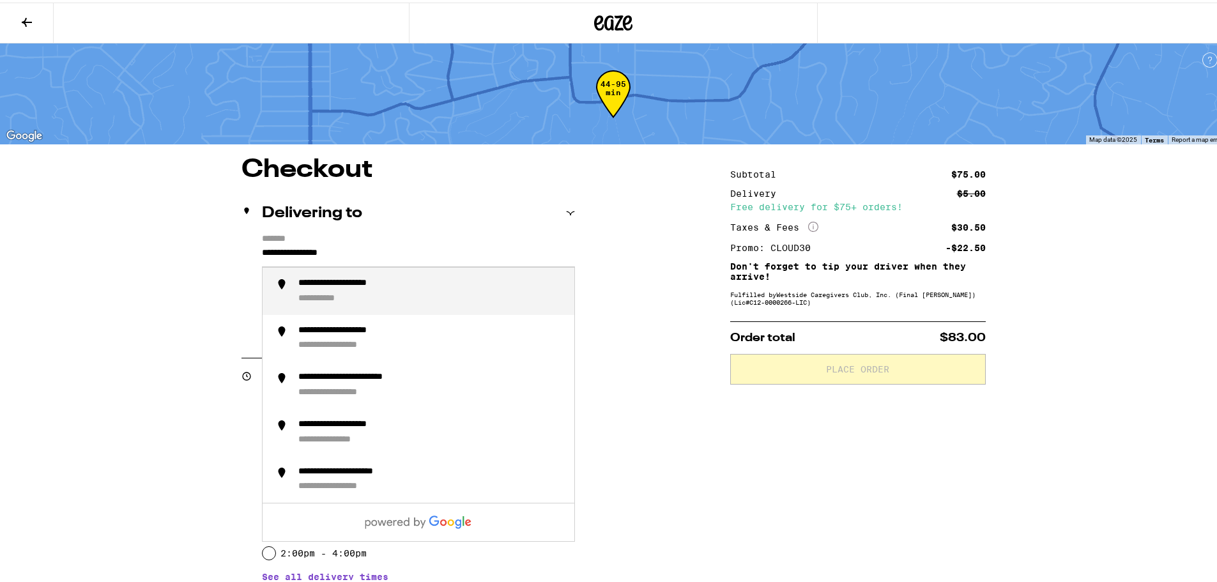
click at [389, 291] on div "**********" at bounding box center [431, 288] width 266 height 27
type input "**********"
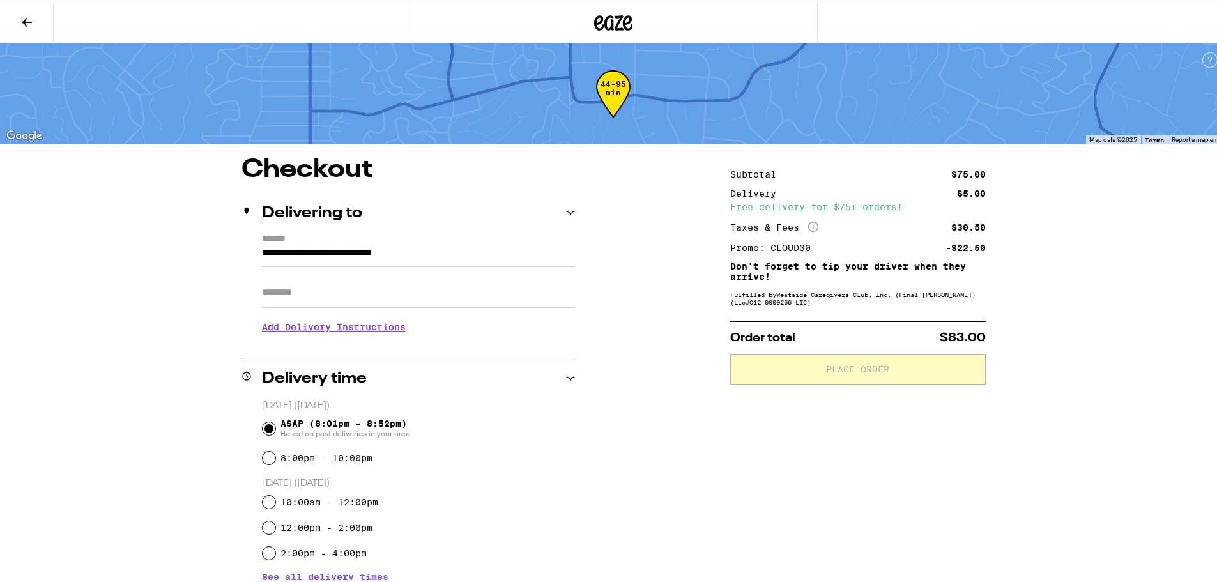
click at [345, 294] on input "Apt/Suite" at bounding box center [418, 290] width 313 height 31
type input "*"
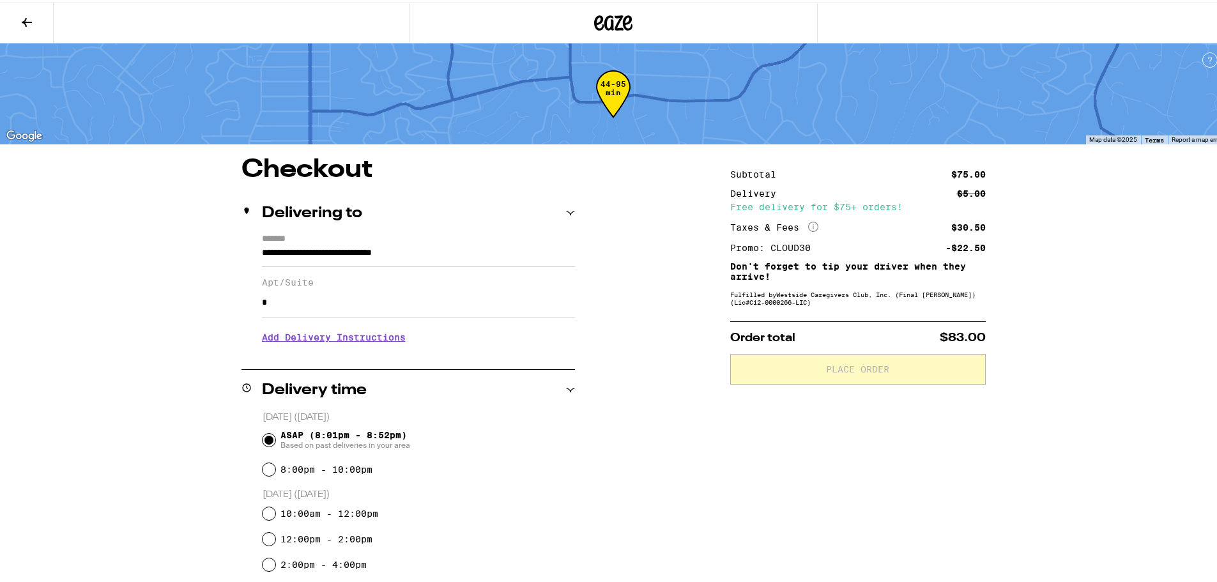
click at [328, 335] on h3 "Add Delivery Instructions" at bounding box center [418, 334] width 313 height 29
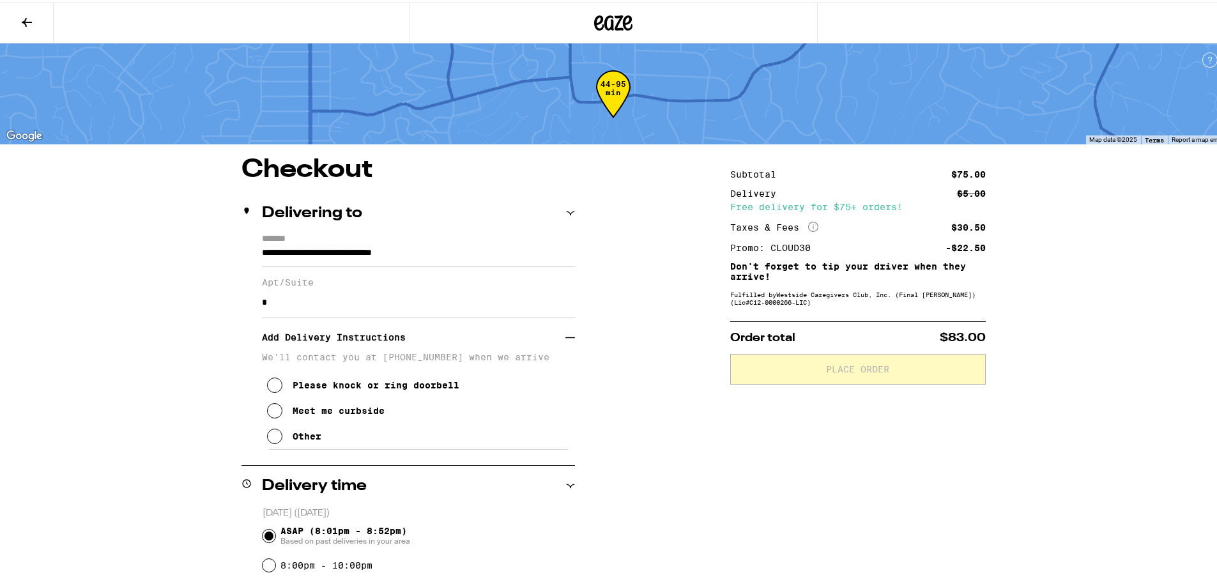
click at [268, 438] on icon at bounding box center [274, 433] width 15 height 15
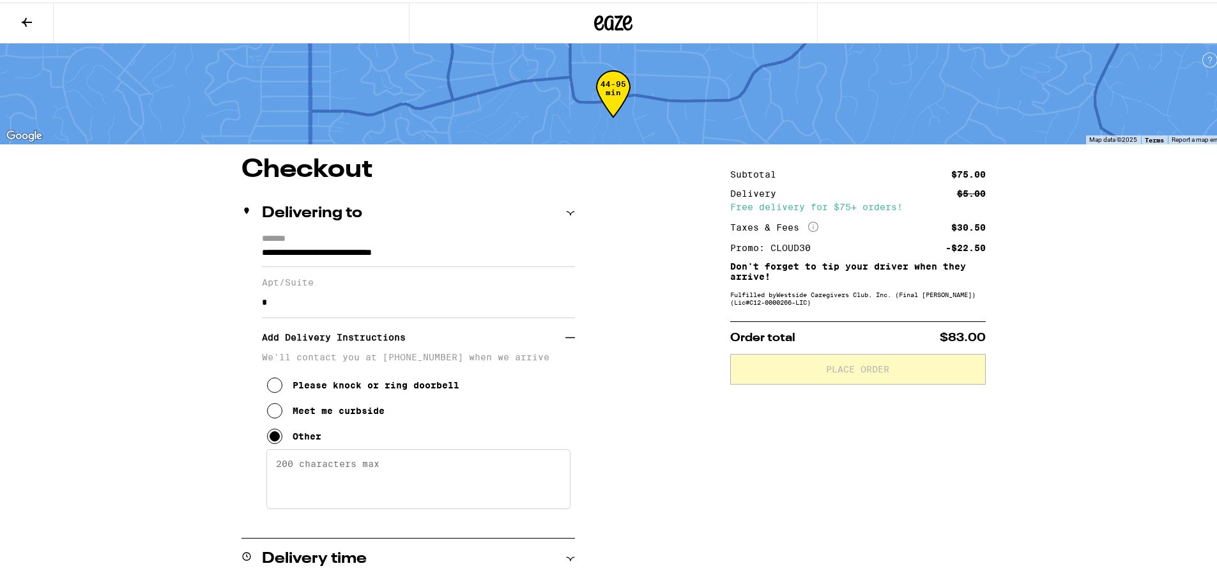
drag, startPoint x: 406, startPoint y: 475, endPoint x: 298, endPoint y: 470, distance: 108.8
click at [298, 470] on textarea "Enter any other delivery instructions you want driver to know" at bounding box center [418, 477] width 304 height 60
click at [329, 470] on textarea "just call me and I'll meet you near the parking entrance" at bounding box center [418, 477] width 304 height 60
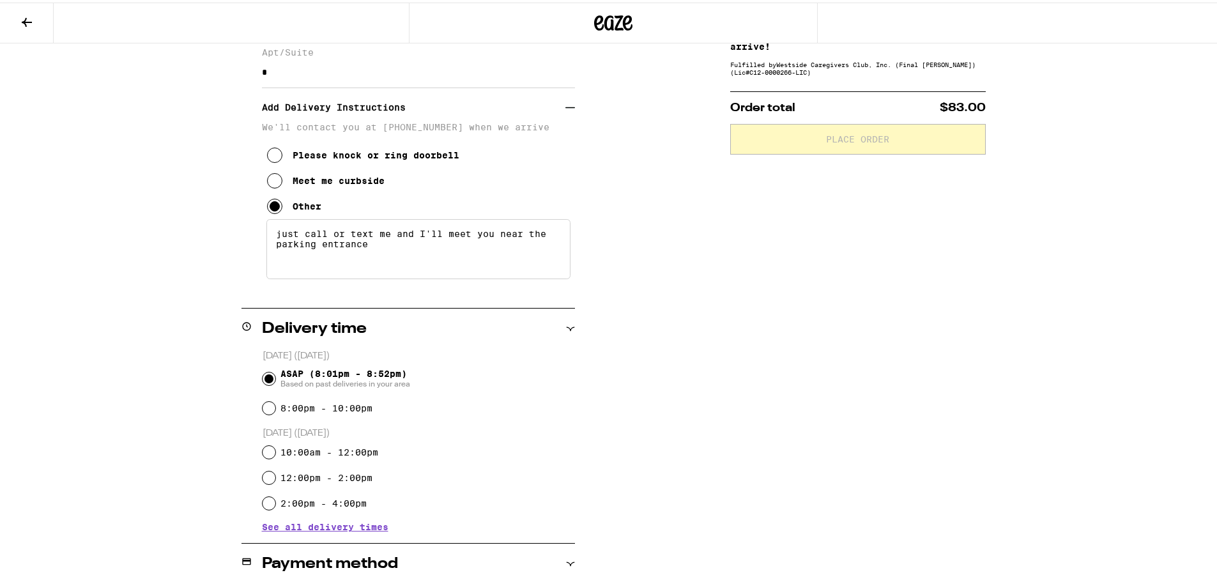
scroll to position [256, 0]
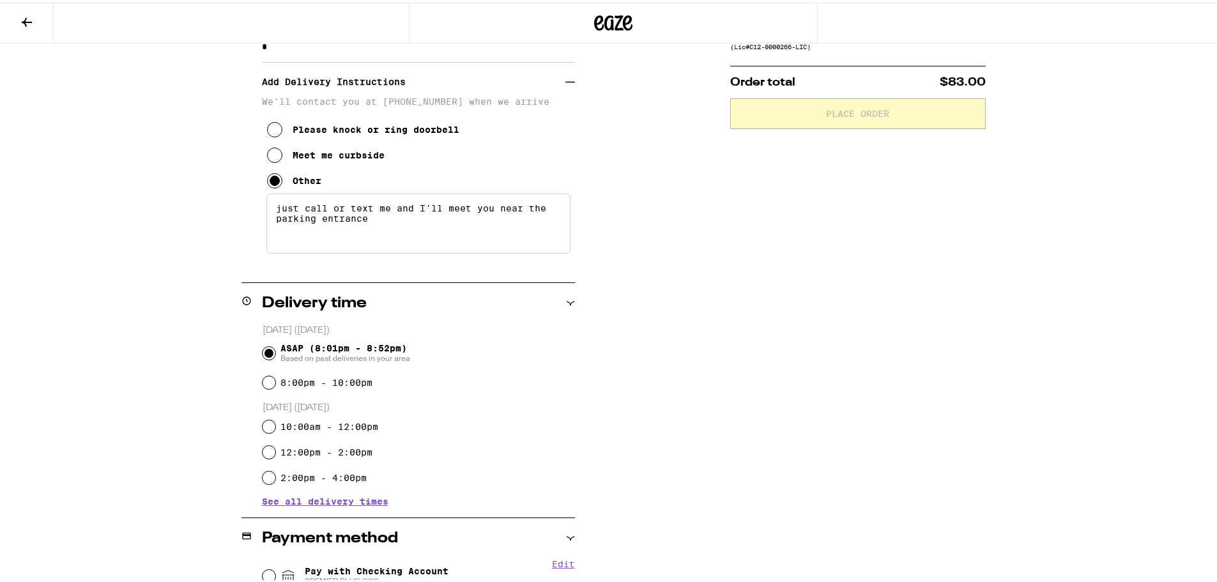
type textarea "just call or text me and I'll meet you near the parking entrance"
click at [265, 392] on div "8:00pm - 10:00pm" at bounding box center [419, 380] width 312 height 26
click at [263, 385] on input "8:00pm - 10:00pm" at bounding box center [269, 380] width 13 height 13
radio input "true"
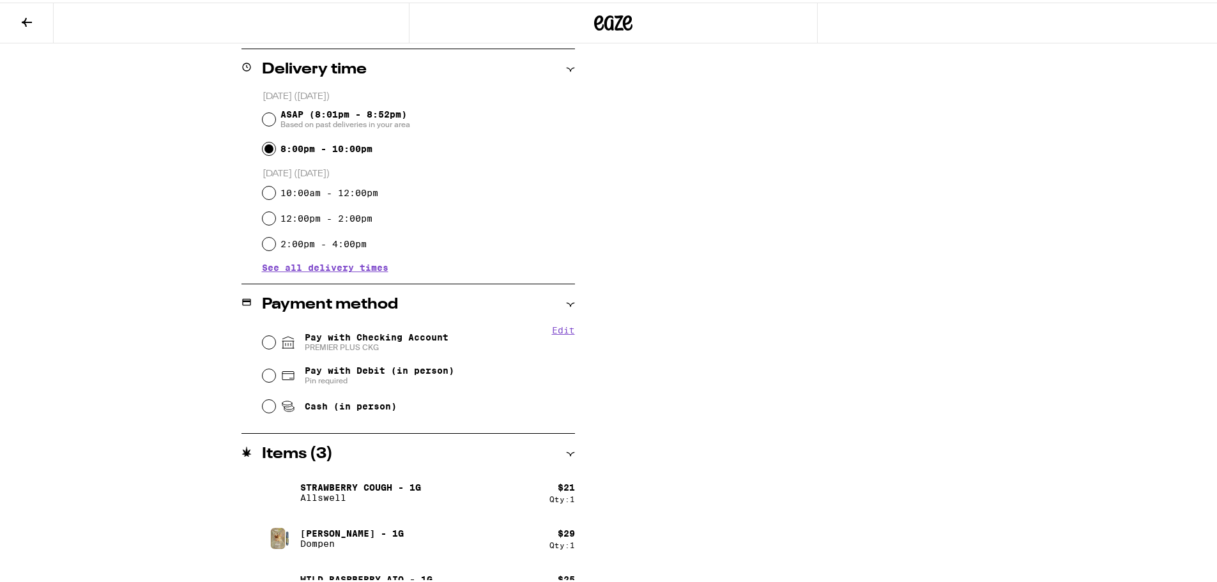
scroll to position [511, 0]
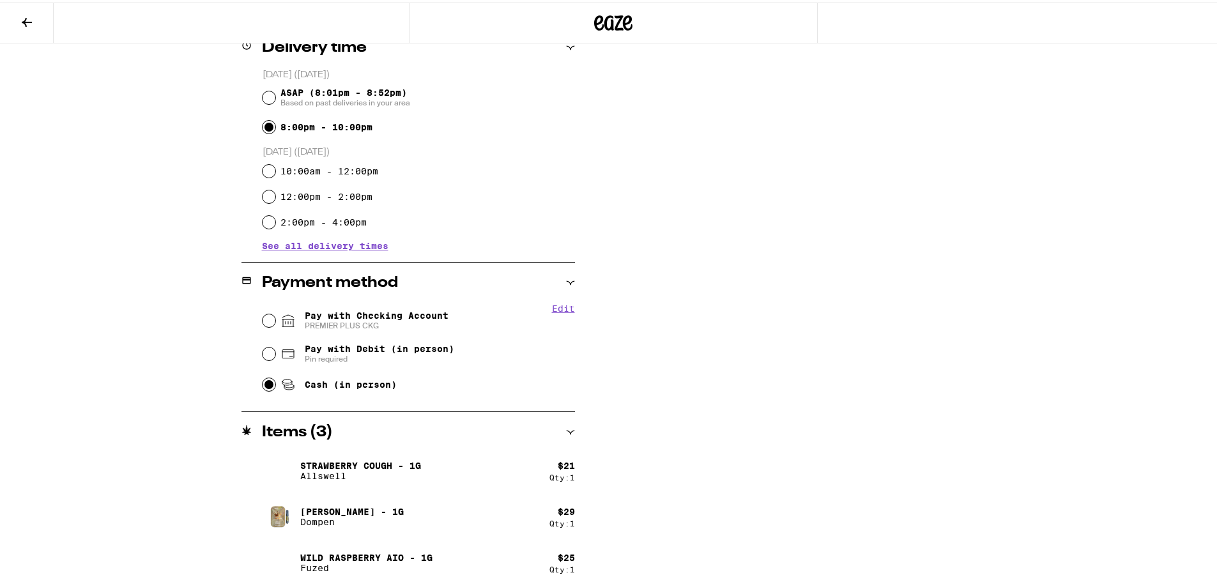
click at [263, 383] on input "Cash (in person)" at bounding box center [269, 382] width 13 height 13
radio input "true"
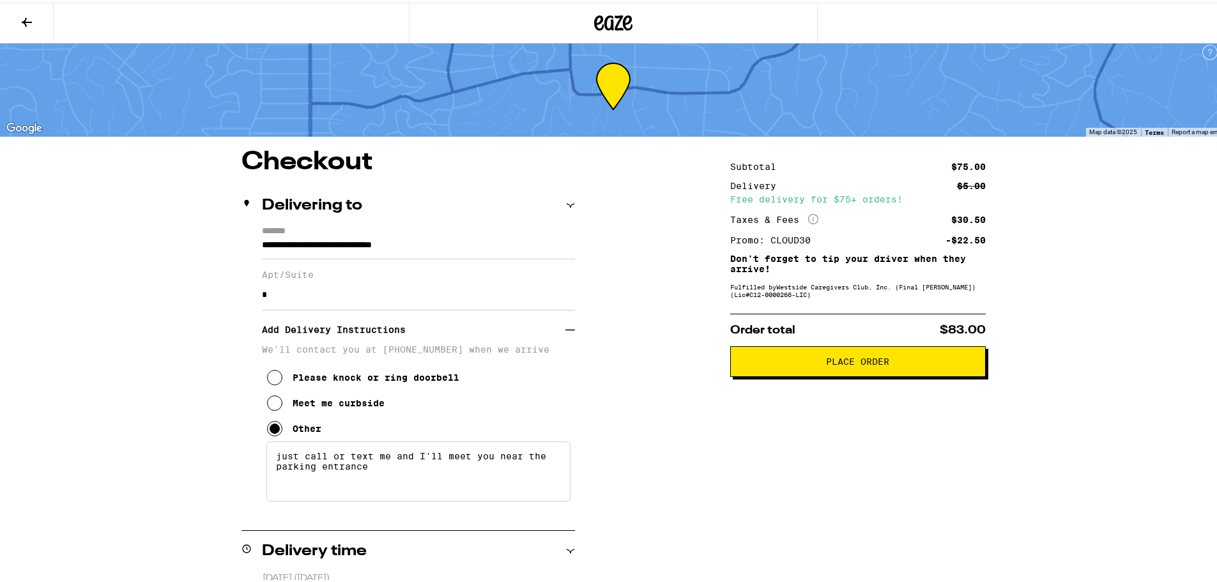
scroll to position [0, 0]
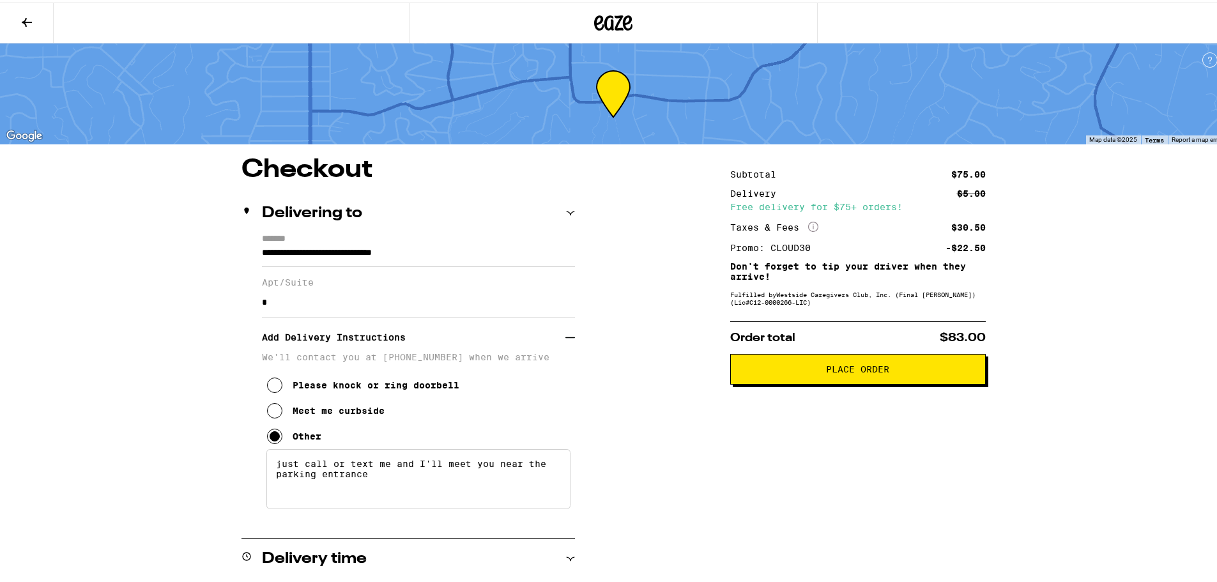
click at [499, 367] on span "Place Order" at bounding box center [858, 366] width 234 height 9
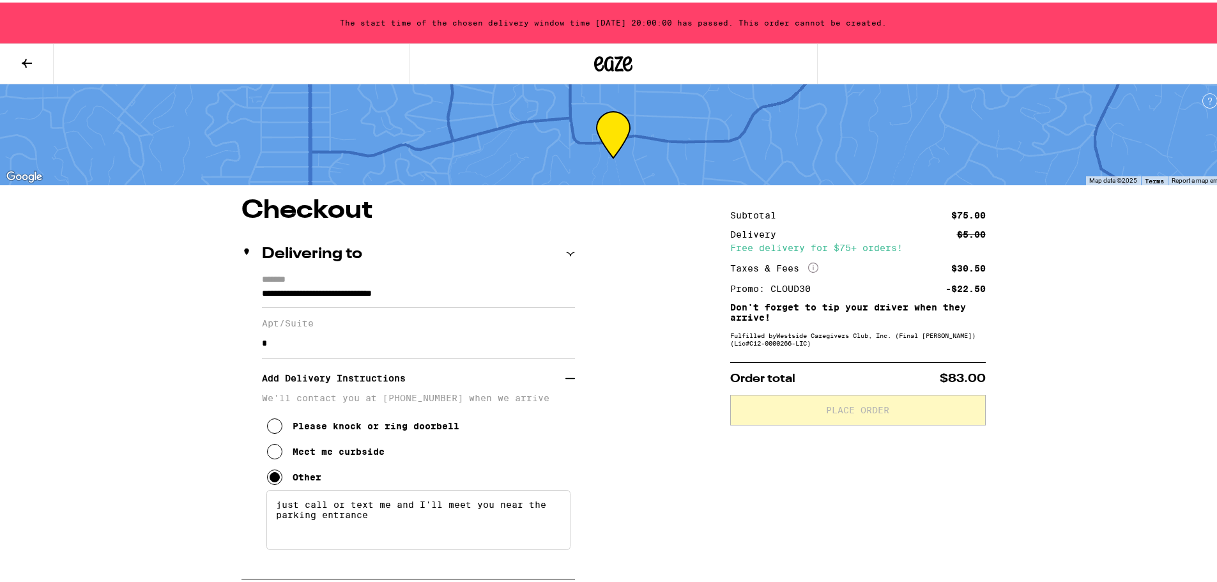
click at [30, 64] on icon at bounding box center [26, 60] width 15 height 15
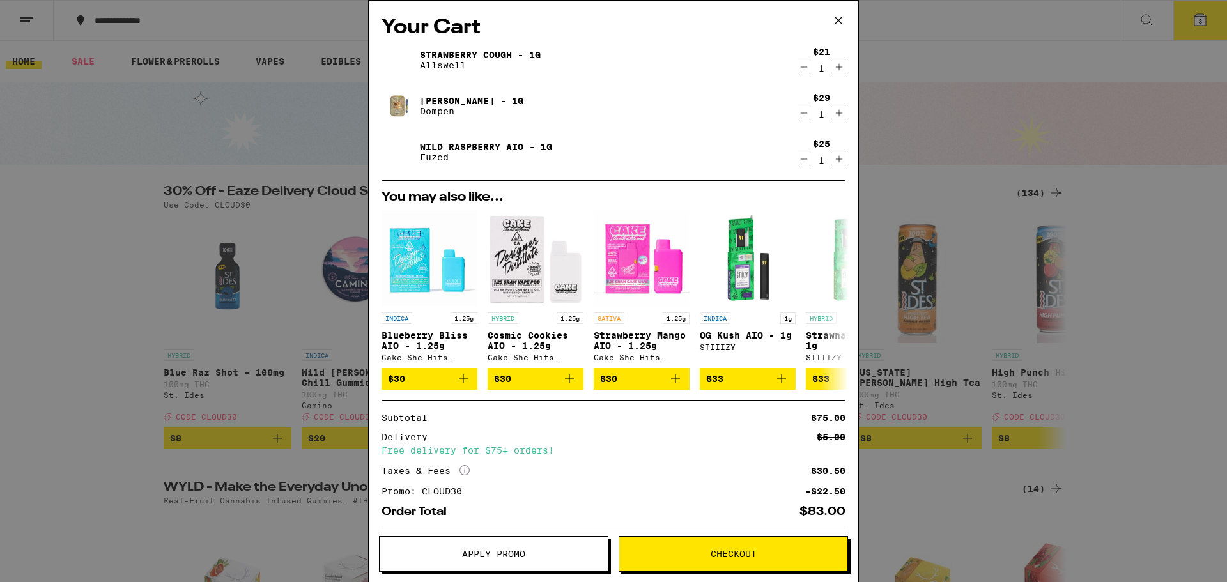
drag, startPoint x: 665, startPoint y: 551, endPoint x: 728, endPoint y: 559, distance: 63.7
click at [499, 558] on span "Checkout" at bounding box center [733, 554] width 228 height 9
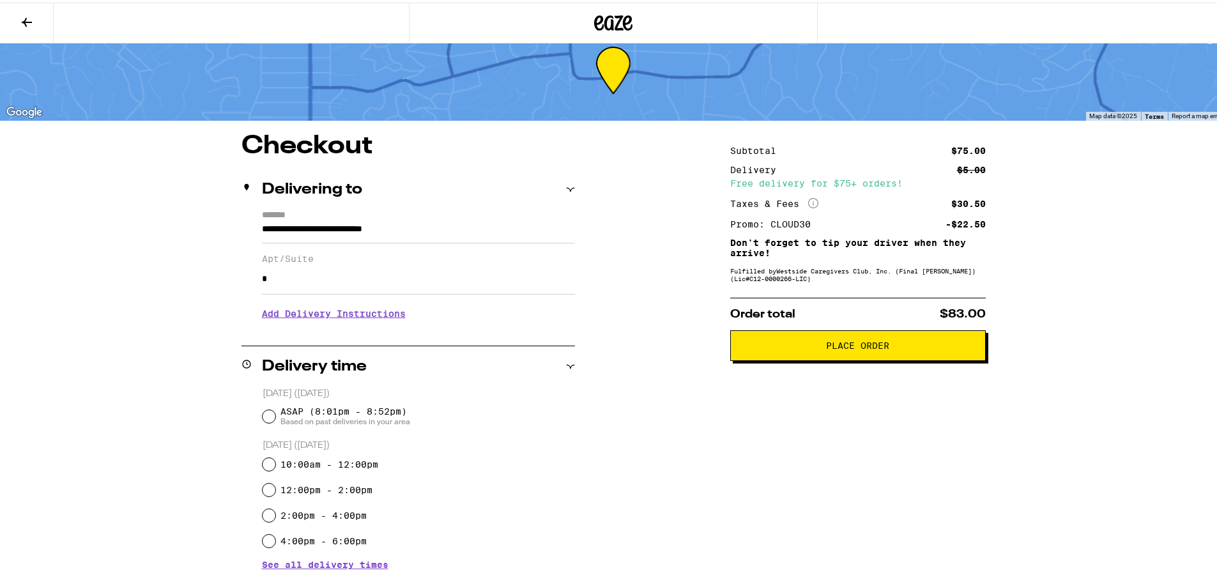
scroll to position [64, 0]
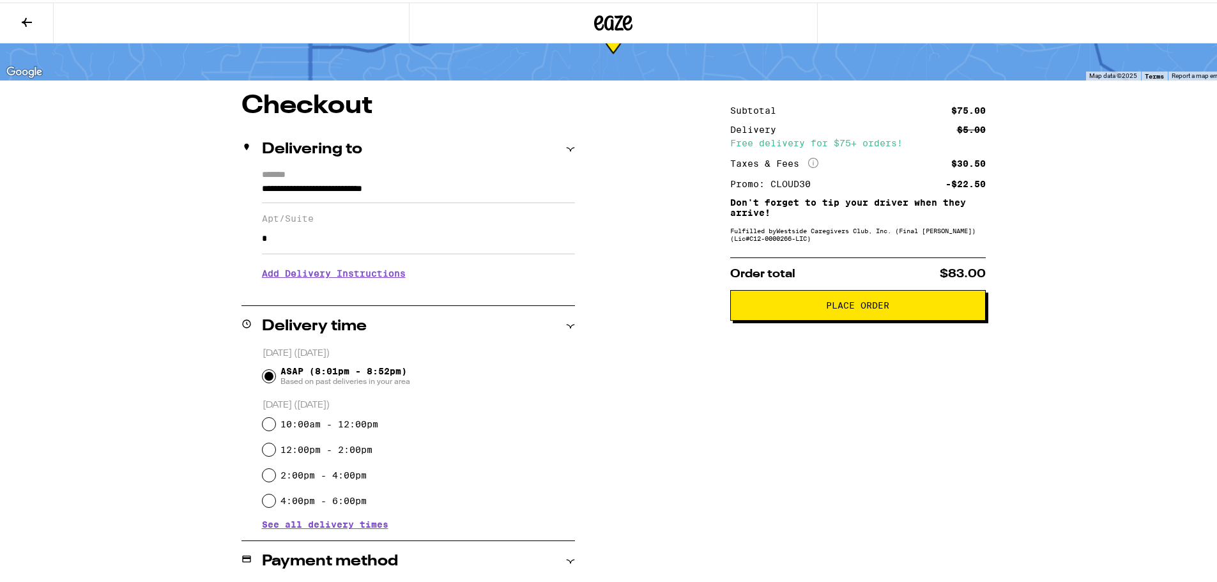
click at [265, 371] on input "ASAP (8:01pm - 8:52pm) Based on past deliveries in your area" at bounding box center [269, 373] width 13 height 13
radio input "true"
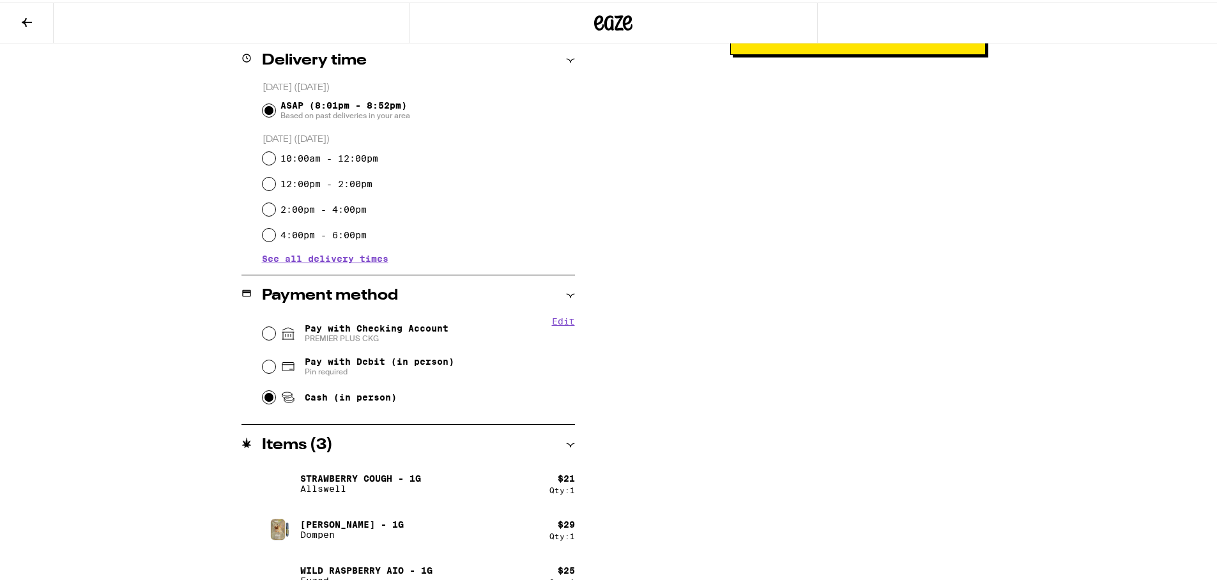
scroll to position [350, 0]
